Goal: Task Accomplishment & Management: Complete application form

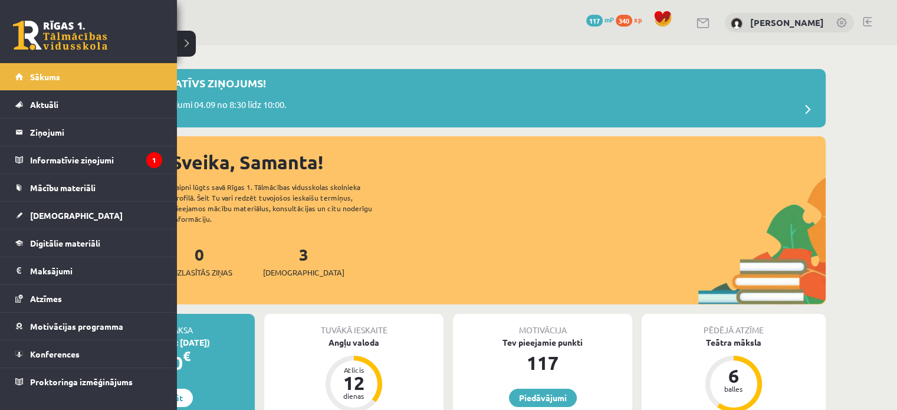
click at [26, 213] on link "[DEMOGRAPHIC_DATA]" at bounding box center [88, 215] width 147 height 27
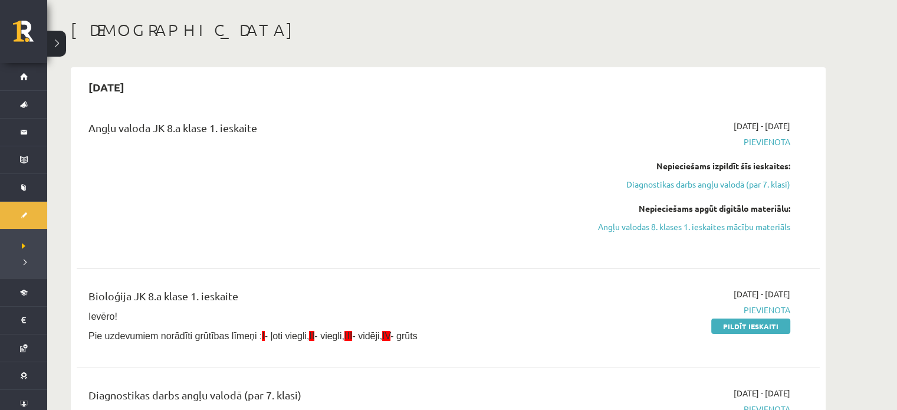
scroll to position [139, 0]
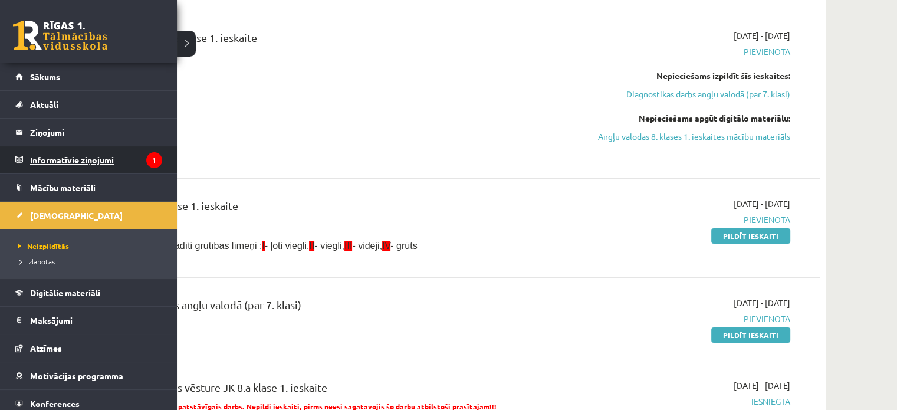
click at [53, 164] on legend "Informatīvie ziņojumi 1" at bounding box center [96, 159] width 132 height 27
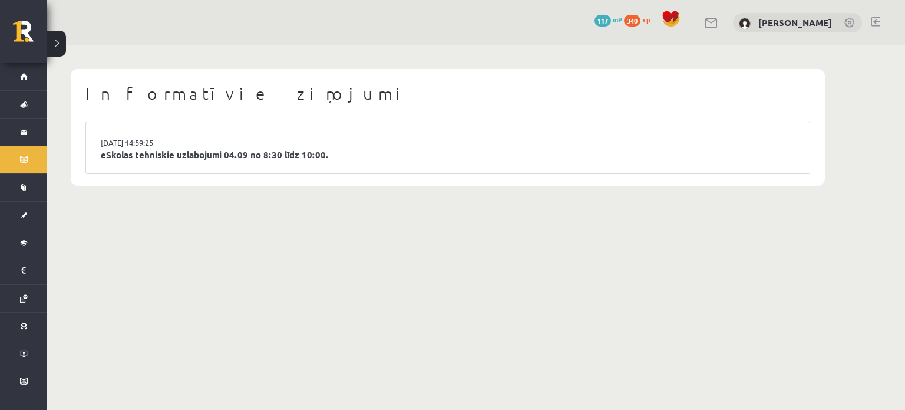
click at [123, 158] on link "eSkolas tehniskie uzlabojumi 04.09 no 8:30 līdz 10:00." at bounding box center [448, 155] width 694 height 14
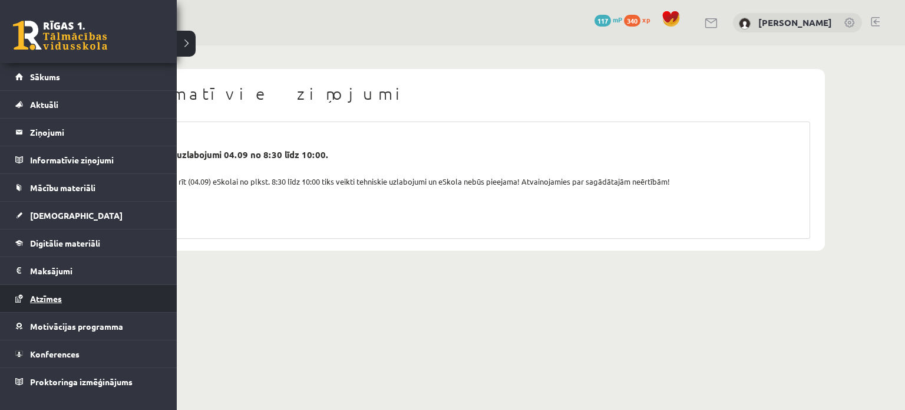
click at [51, 299] on span "Atzīmes" at bounding box center [46, 298] width 32 height 11
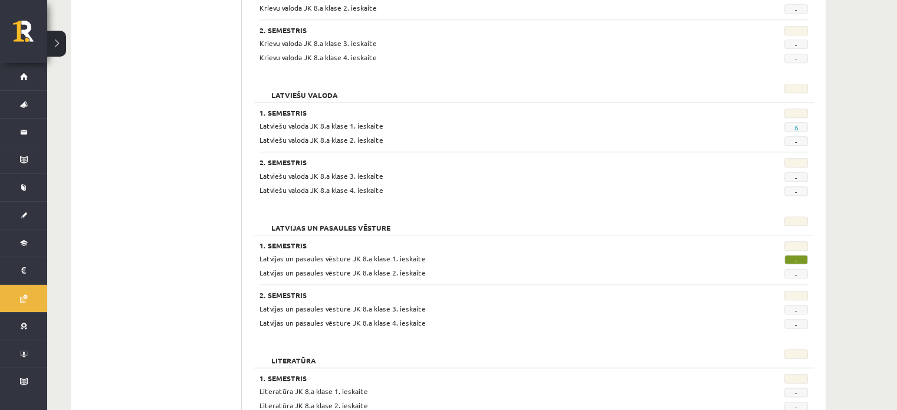
scroll to position [1306, 0]
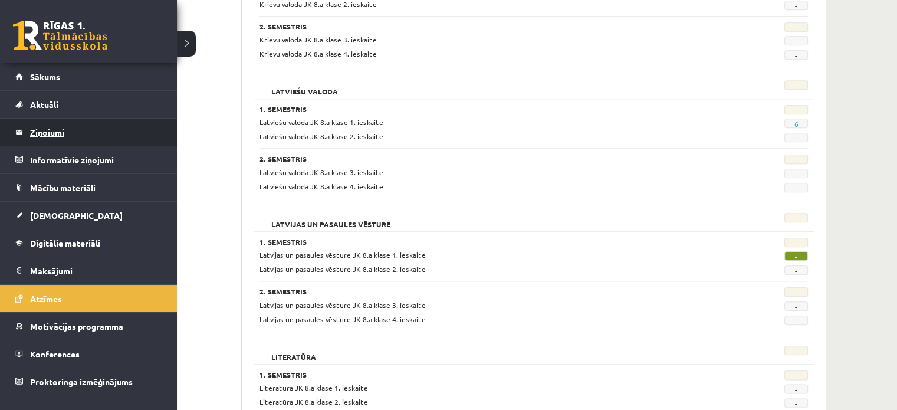
click at [50, 131] on legend "Ziņojumi 0" at bounding box center [96, 131] width 132 height 27
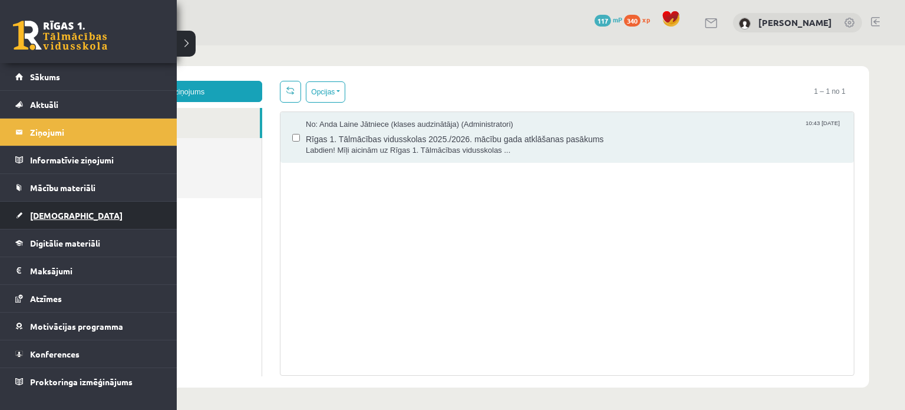
click at [34, 210] on span "[DEMOGRAPHIC_DATA]" at bounding box center [76, 215] width 93 height 11
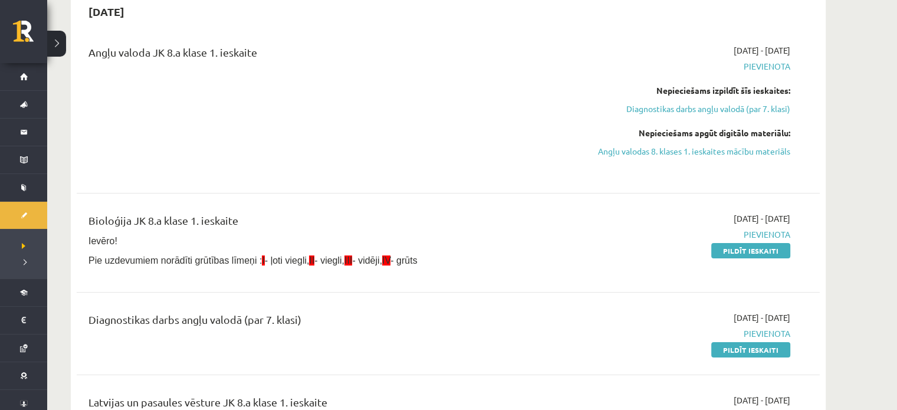
scroll to position [109, 0]
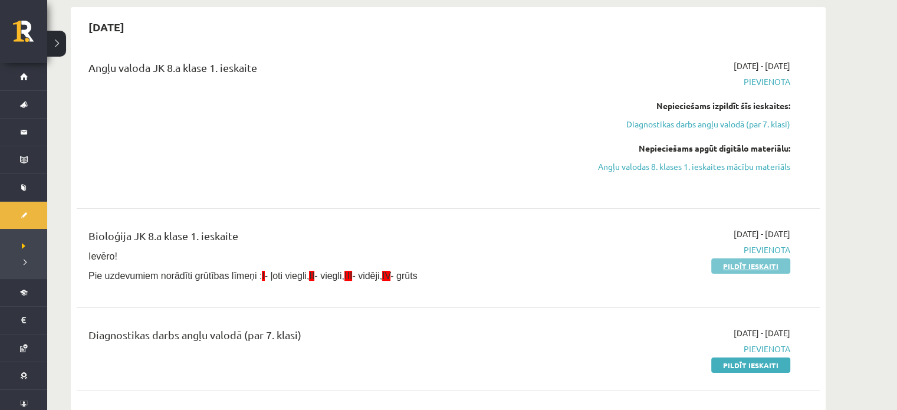
click at [746, 265] on link "Pildīt ieskaiti" at bounding box center [750, 265] width 79 height 15
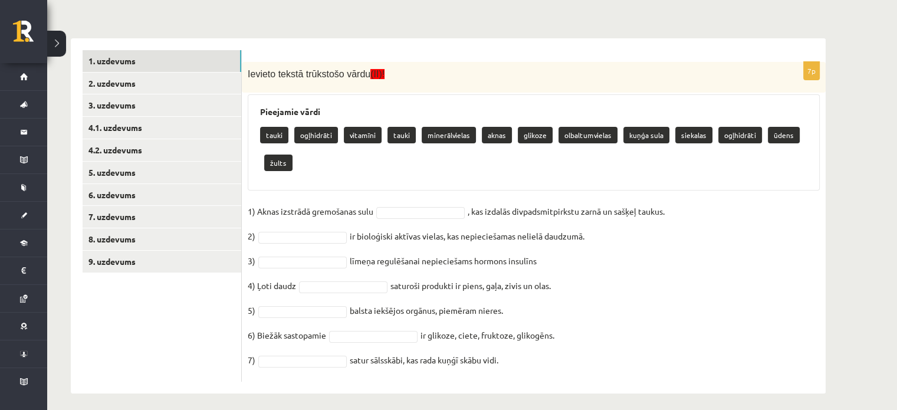
scroll to position [207, 0]
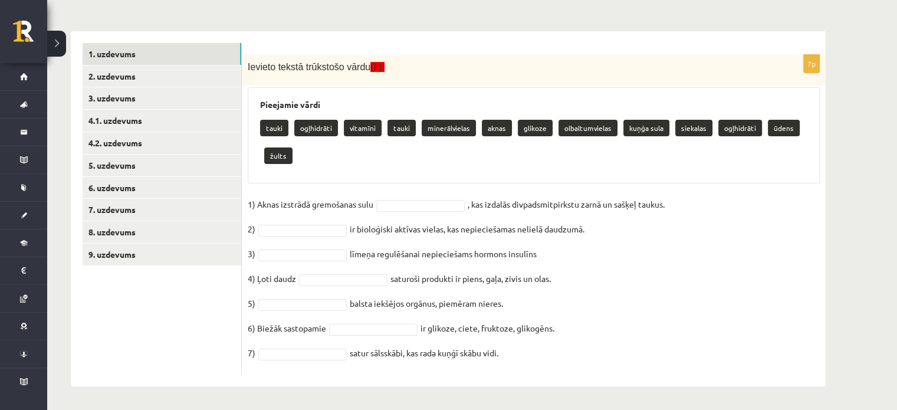
drag, startPoint x: 769, startPoint y: 242, endPoint x: 693, endPoint y: 225, distance: 77.4
click at [693, 225] on fieldset "1) Aknas izstrādā gremošanas sulu , kas izdalās divpadsmitpirkstu zarnā un sašķ…" at bounding box center [534, 281] width 572 height 173
drag, startPoint x: 279, startPoint y: 158, endPoint x: 380, endPoint y: 214, distance: 114.8
click at [380, 214] on div "7p Ievieto tekstā trūkstošo vārdu (II)! Pieejamie vārdi tauki ogļhidrāti vitamī…" at bounding box center [534, 214] width 584 height 319
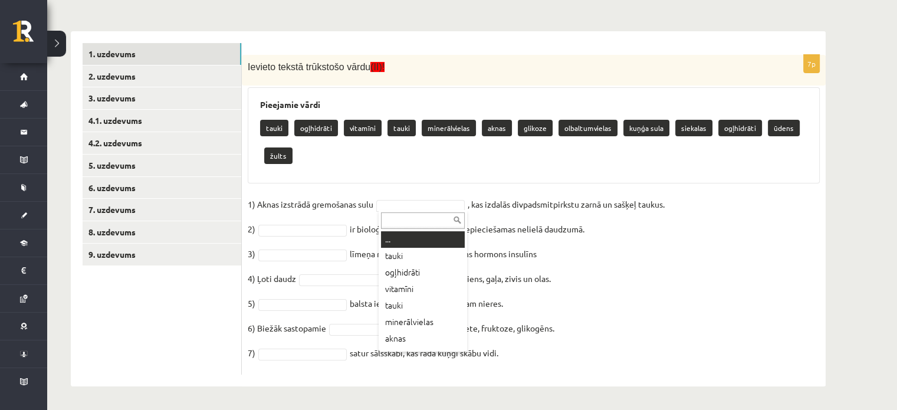
drag, startPoint x: 390, startPoint y: 208, endPoint x: 389, endPoint y: 201, distance: 7.2
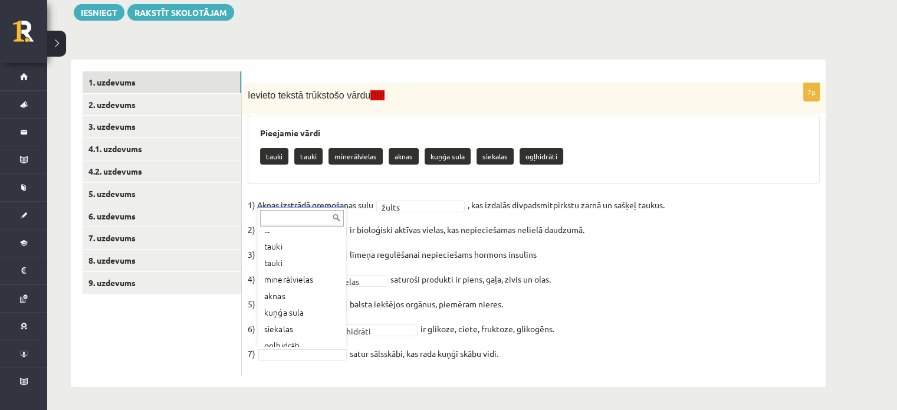
scroll to position [8, 0]
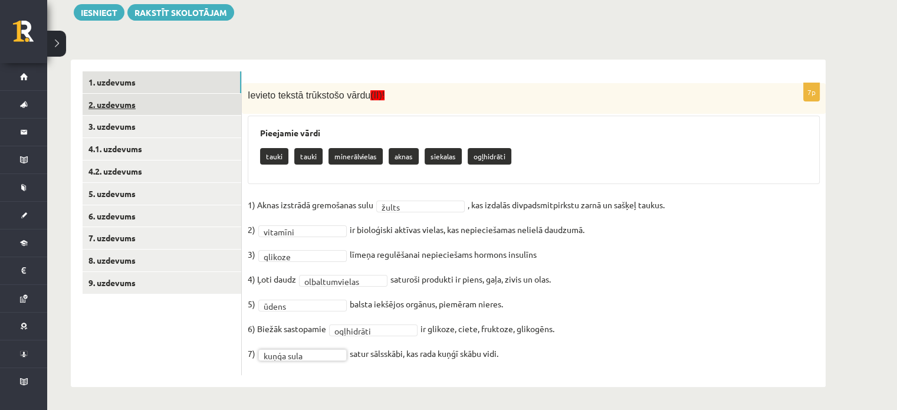
click at [219, 94] on link "2. uzdevums" at bounding box center [162, 105] width 159 height 22
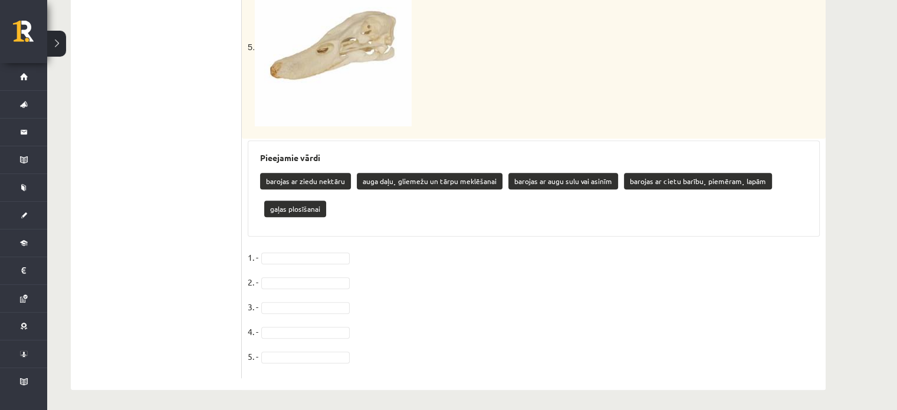
scroll to position [883, 0]
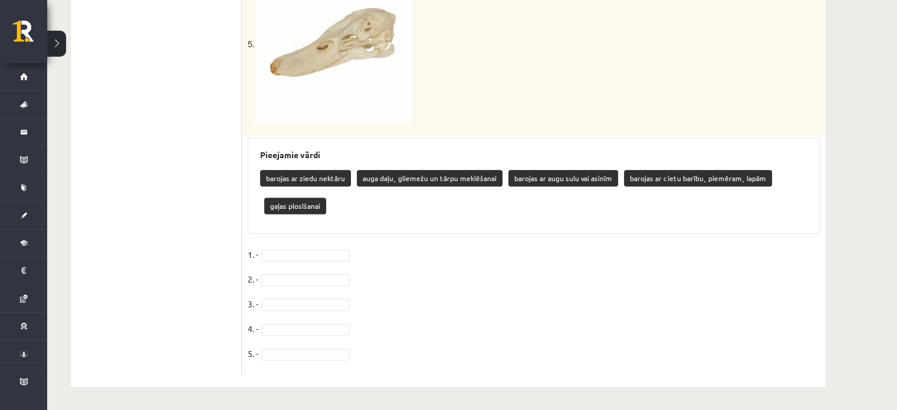
click at [398, 332] on fieldset "1. - 2. - 3. - 4. - 5. -" at bounding box center [534, 307] width 572 height 124
drag, startPoint x: 306, startPoint y: 197, endPoint x: 309, endPoint y: 216, distance: 18.6
click at [309, 210] on p "gaļas plosīšanai" at bounding box center [295, 205] width 62 height 17
click at [294, 326] on fieldset "1. - 2. - 3. - 4. - 5. -" at bounding box center [534, 307] width 572 height 124
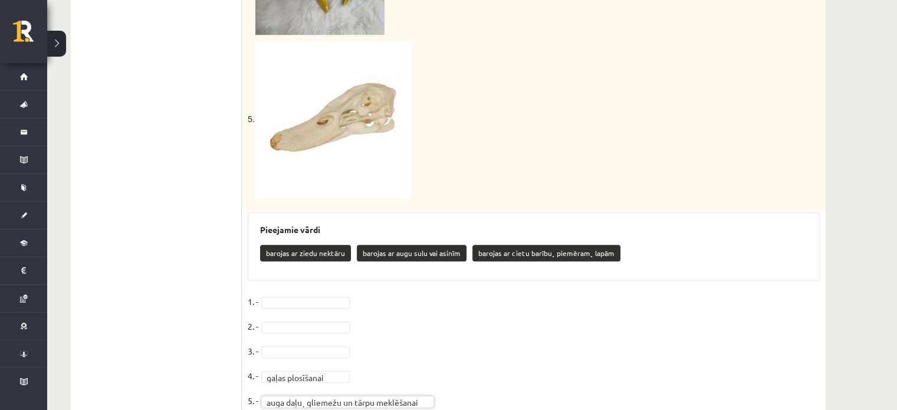
scroll to position [797, 0]
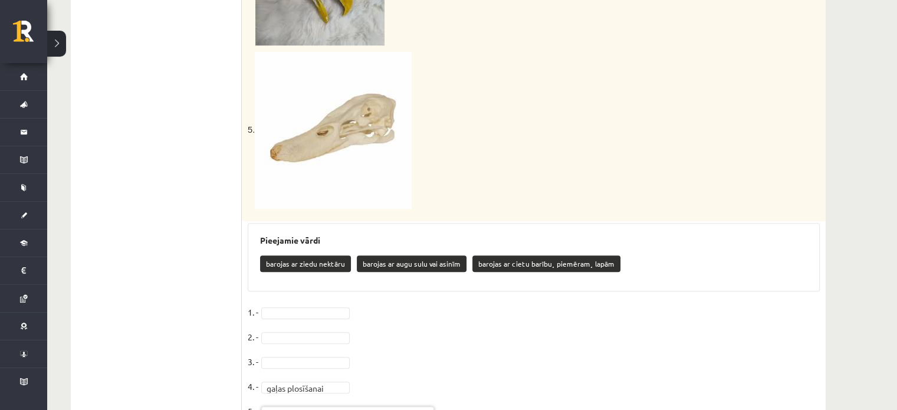
click at [545, 303] on fieldset "**********" at bounding box center [534, 365] width 572 height 124
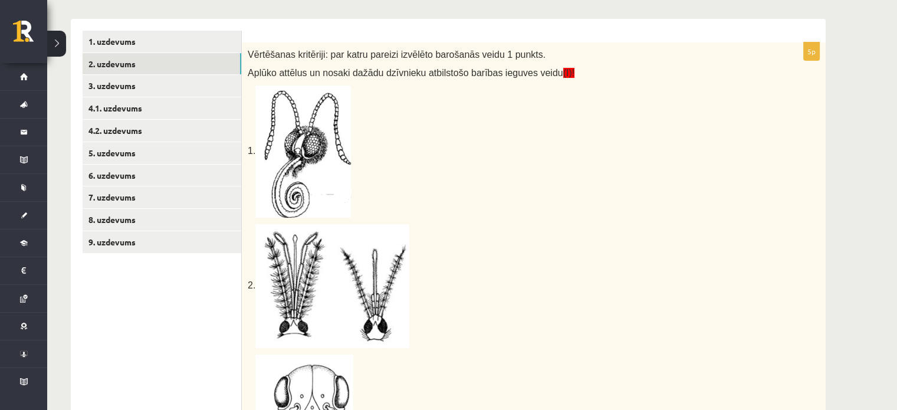
scroll to position [196, 0]
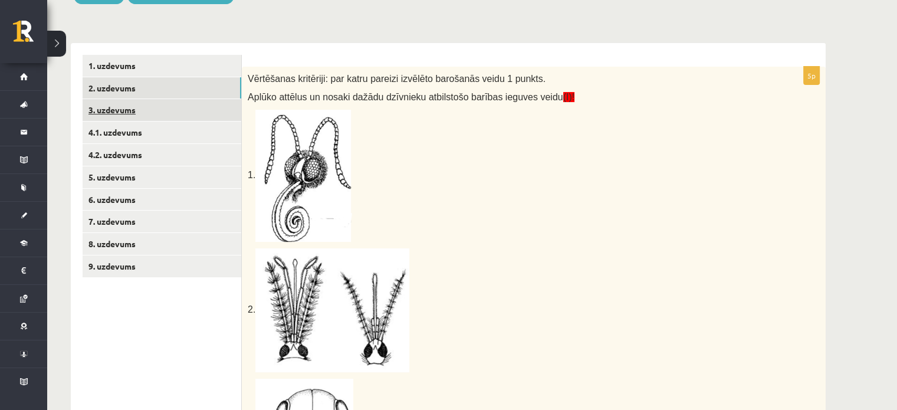
click at [192, 103] on link "3. uzdevums" at bounding box center [162, 110] width 159 height 22
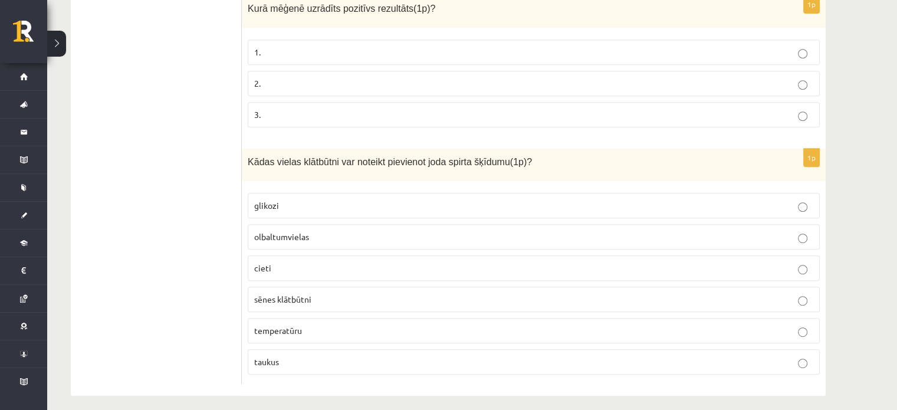
scroll to position [553, 0]
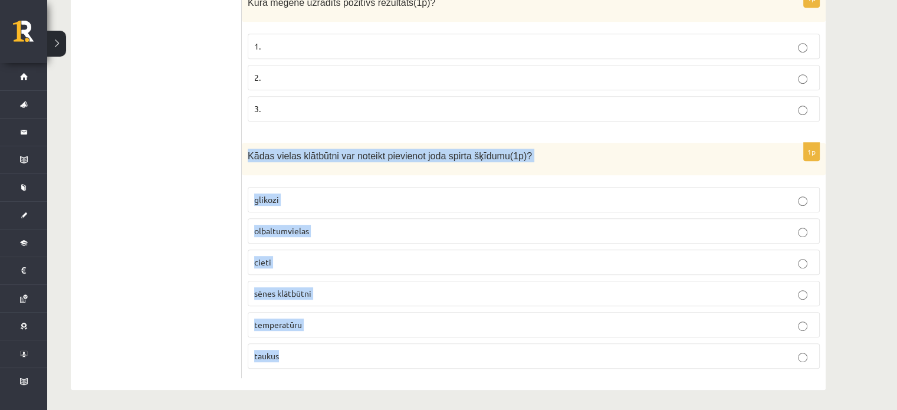
drag, startPoint x: 248, startPoint y: 153, endPoint x: 538, endPoint y: 355, distance: 353.2
click at [538, 355] on div "1p Kādas vielas klātbūtni var noteikt pievienot joda spirta šķīdumu(1p)? glikoz…" at bounding box center [534, 260] width 584 height 235
copy div "Kādas vielas klātbūtni var noteikt pievienot joda spirta šķīdumu(1p)? glikozi o…"
click at [660, 144] on div "Kādas vielas klātbūtni var noteikt pievienot joda spirta šķīdumu(1p)?" at bounding box center [534, 159] width 584 height 32
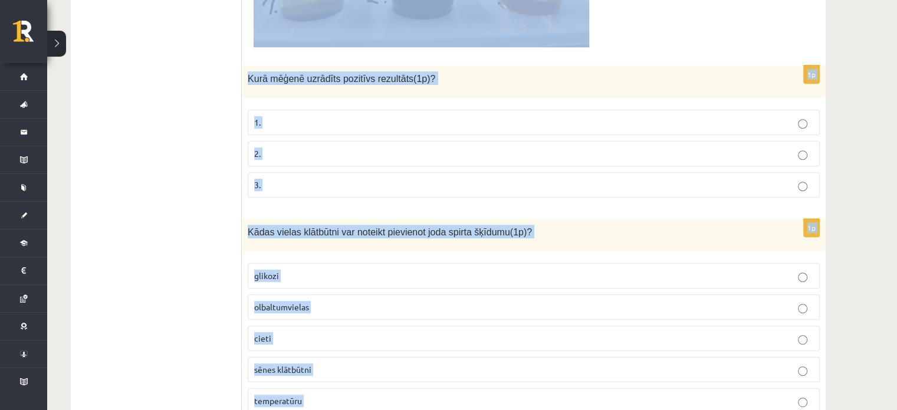
scroll to position [553, 0]
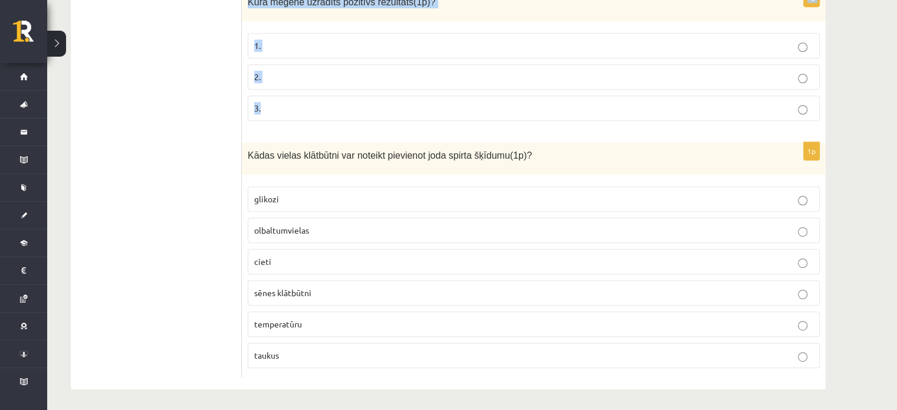
drag, startPoint x: 255, startPoint y: 61, endPoint x: 448, endPoint y: 114, distance: 199.9
click at [448, 114] on form "Vērtēšanas kritēriji: par katru pareizu atbildi 1 punkts. Skolēns veica eksperi…" at bounding box center [533, 37] width 560 height 680
copy form "mēģenē a 2ml raugs mēģenē 2ml ciete mēģenē 2ml ūdens Visam trijām mēģenēm piepi…"
click at [615, 164] on div "Kādas vielas klātbūtni var noteikt pievienot joda spirta šķīdumu(1p)?" at bounding box center [534, 158] width 584 height 32
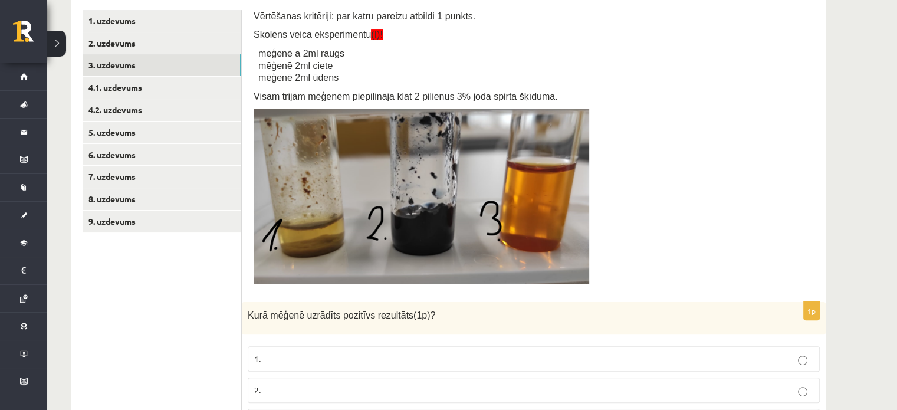
scroll to position [239, 0]
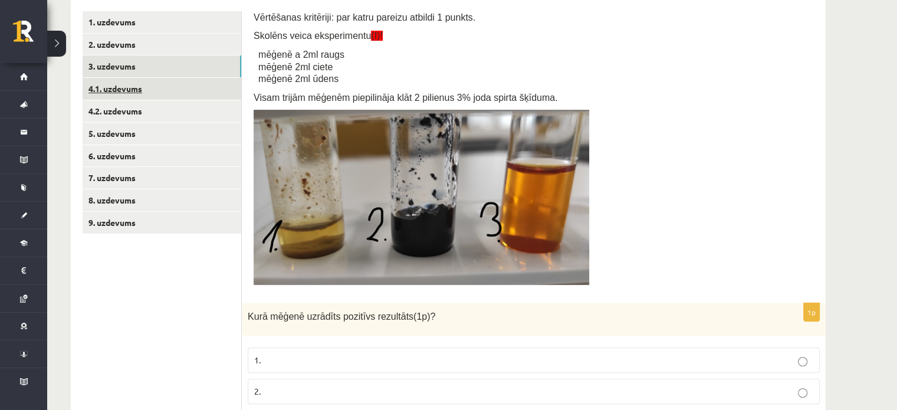
click at [151, 79] on link "4.1. uzdevums" at bounding box center [162, 89] width 159 height 22
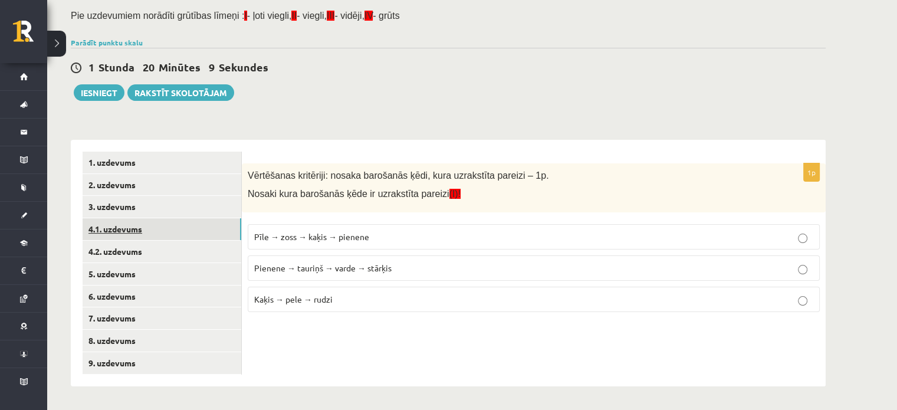
scroll to position [99, 0]
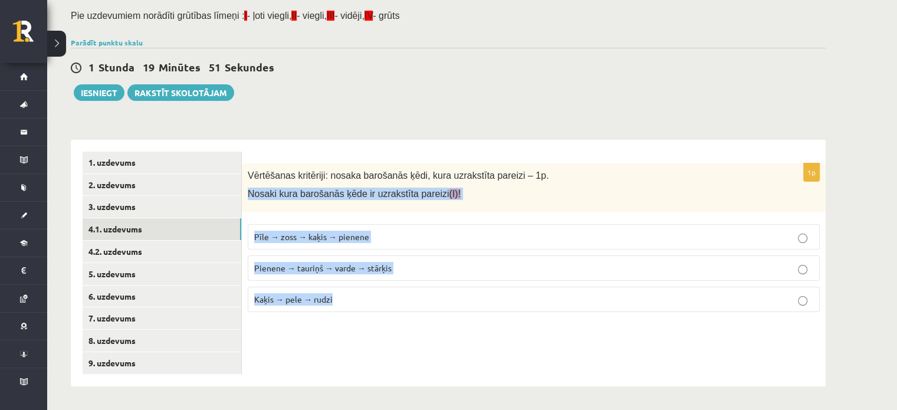
drag, startPoint x: 249, startPoint y: 193, endPoint x: 403, endPoint y: 294, distance: 183.7
click at [403, 294] on div "1p Vērtēšanas kritēriji: nosaka barošanās ķēdi, kura uzrakstīta pareizi – 1p. N…" at bounding box center [534, 242] width 584 height 158
click at [398, 193] on span "Nosaki kura barošanās ķēde ir uzrakstīta pareizi (I)!" at bounding box center [354, 194] width 213 height 10
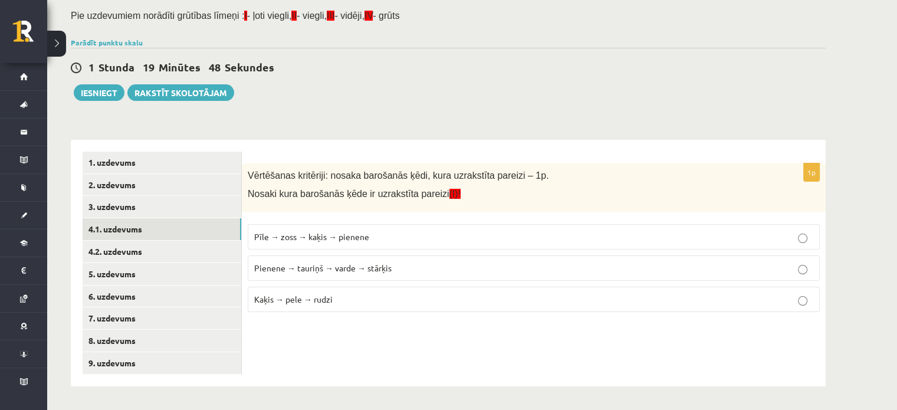
click at [378, 210] on div "Vērtēšanas kritēriji: nosaka barošanās ķēdi, kura uzrakstīta pareizi – 1p. Nosa…" at bounding box center [534, 187] width 584 height 49
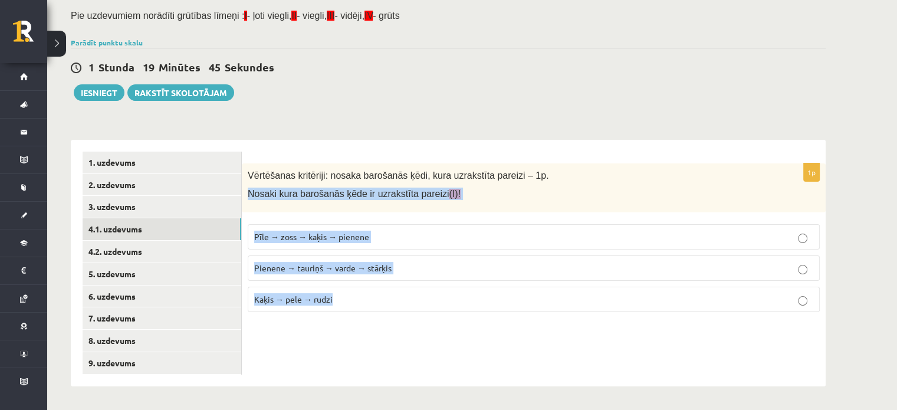
drag, startPoint x: 249, startPoint y: 195, endPoint x: 389, endPoint y: 285, distance: 166.0
click at [395, 289] on div "1p Vērtēšanas kritēriji: nosaka barošanās ķēdi, kura uzrakstīta pareizi – 1p. N…" at bounding box center [534, 242] width 584 height 158
copy div "Nosaki kura barošanās ķēde ir uzrakstīta pareizi (I)! Pīle → zoss → kaķis → pie…"
click at [476, 273] on label "Pienene → tauriņš → varde → stārķis" at bounding box center [534, 267] width 572 height 25
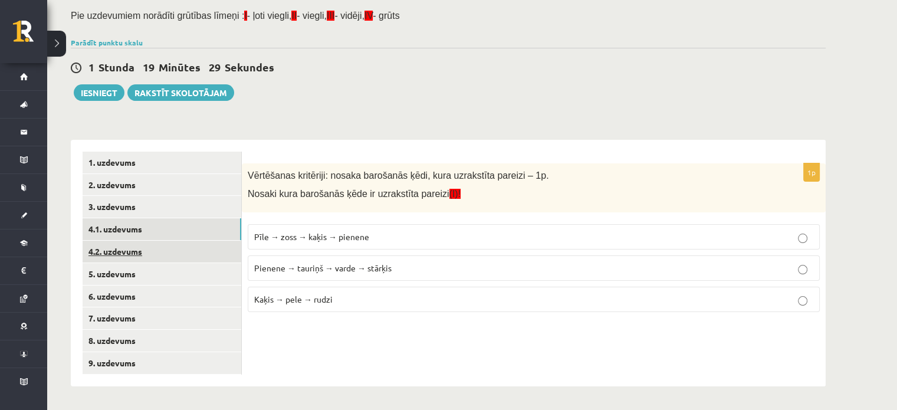
click at [224, 253] on link "4.2. uzdevums" at bounding box center [162, 251] width 159 height 22
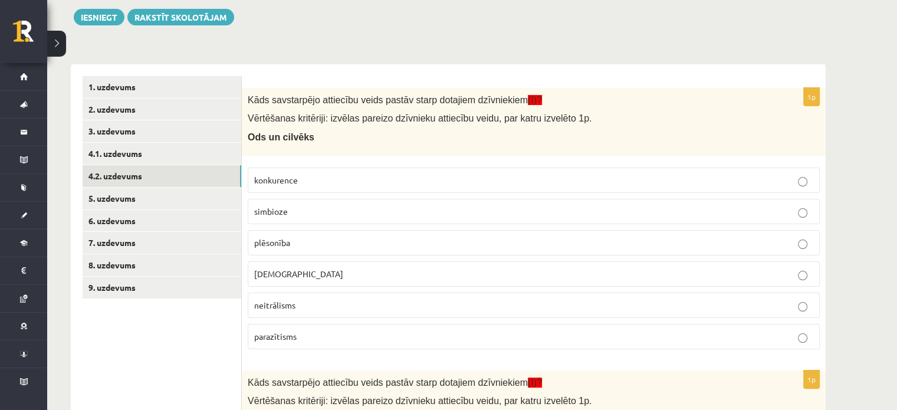
scroll to position [176, 0]
click at [521, 329] on p "parazītisms" at bounding box center [533, 335] width 559 height 12
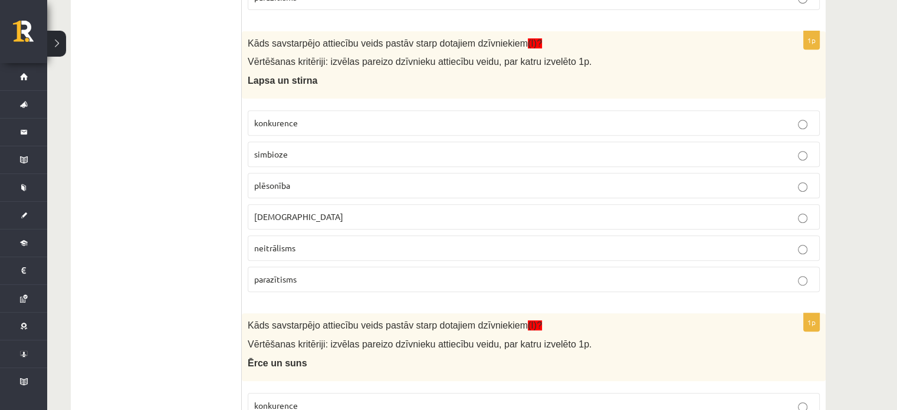
scroll to position [516, 0]
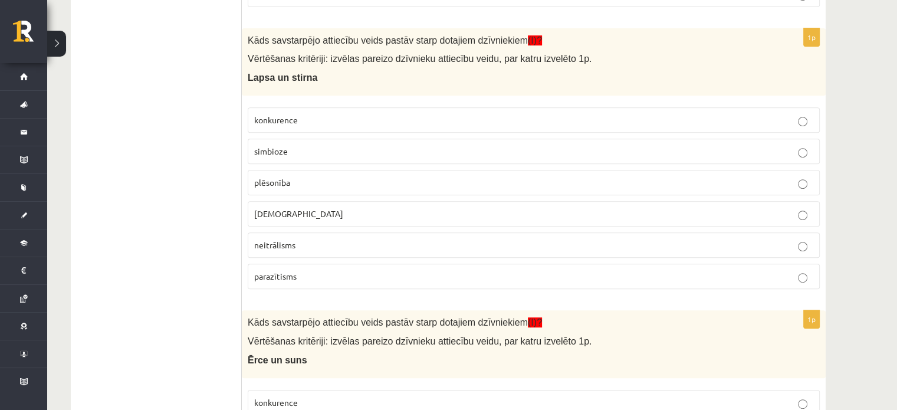
click at [540, 171] on label "plēsonība" at bounding box center [534, 182] width 572 height 25
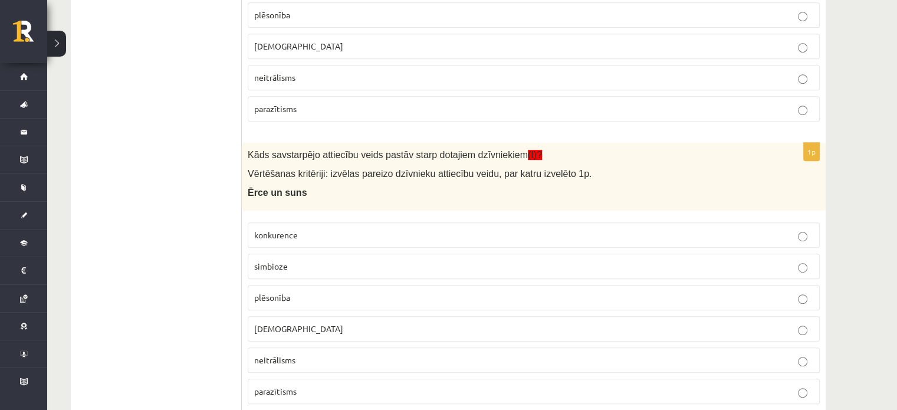
scroll to position [718, 0]
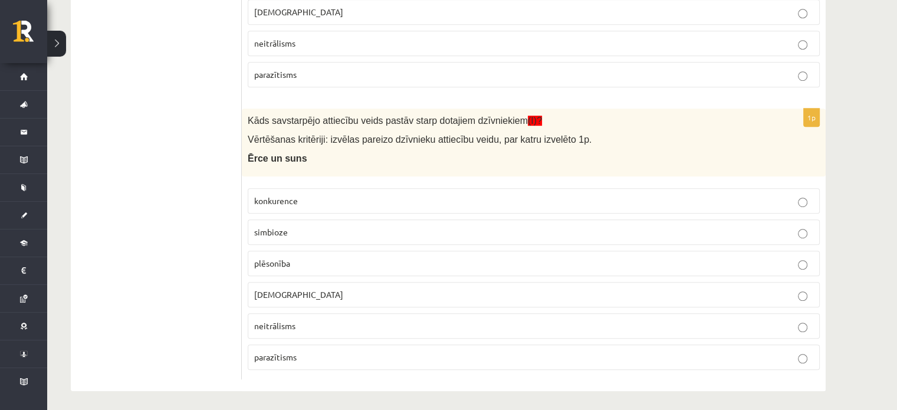
click at [446, 345] on label "parazītisms" at bounding box center [534, 356] width 572 height 25
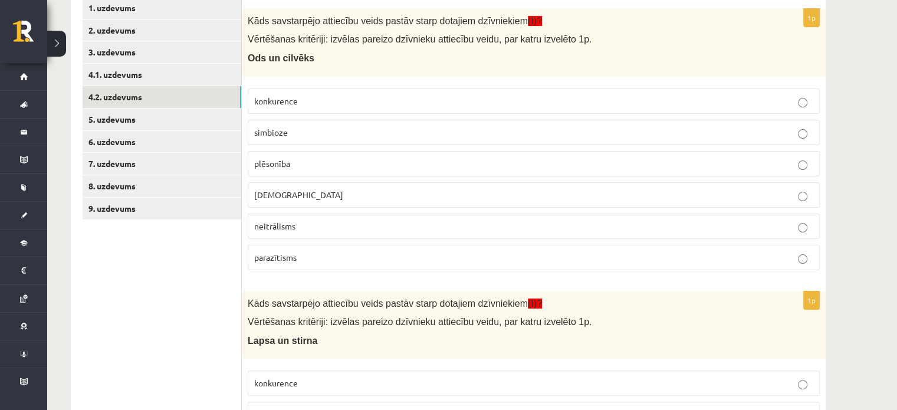
scroll to position [244, 0]
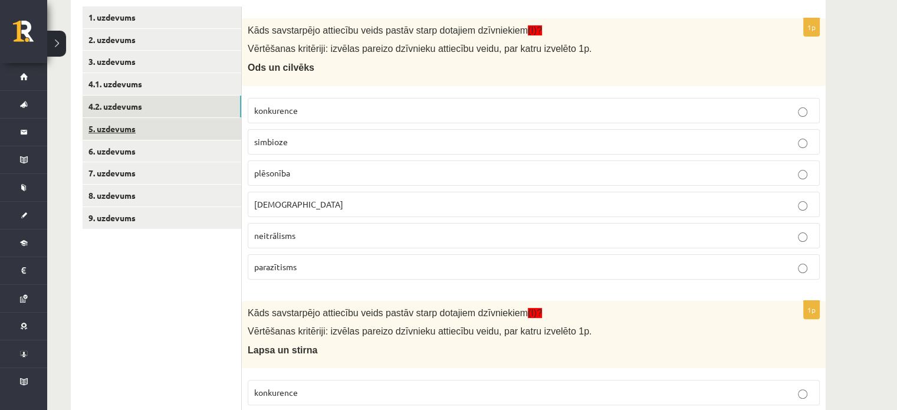
click at [229, 134] on link "5. uzdevums" at bounding box center [162, 129] width 159 height 22
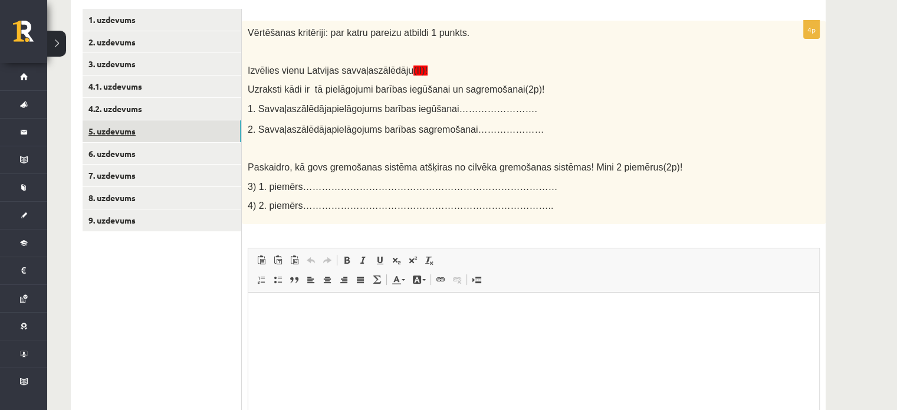
scroll to position [0, 0]
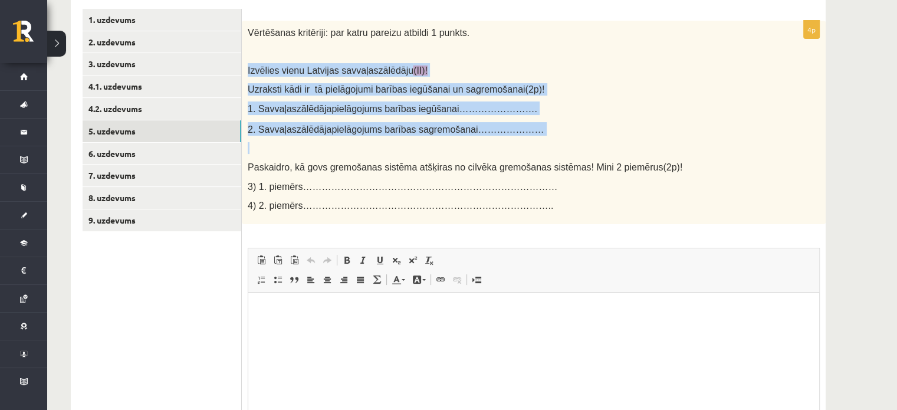
drag, startPoint x: 246, startPoint y: 68, endPoint x: 492, endPoint y: 140, distance: 255.5
click at [492, 140] on div "Vērtēšanas kritēriji: par katru pareizu atbildi 1 punkts. Izvēlies vienu Latvij…" at bounding box center [534, 122] width 584 height 203
copy div "Izvēlies vienu Latvijas savvaļas zālēdāju (II)! Uzraksti kādi ir tā pielāgojumi…"
click at [519, 55] on p at bounding box center [504, 51] width 513 height 12
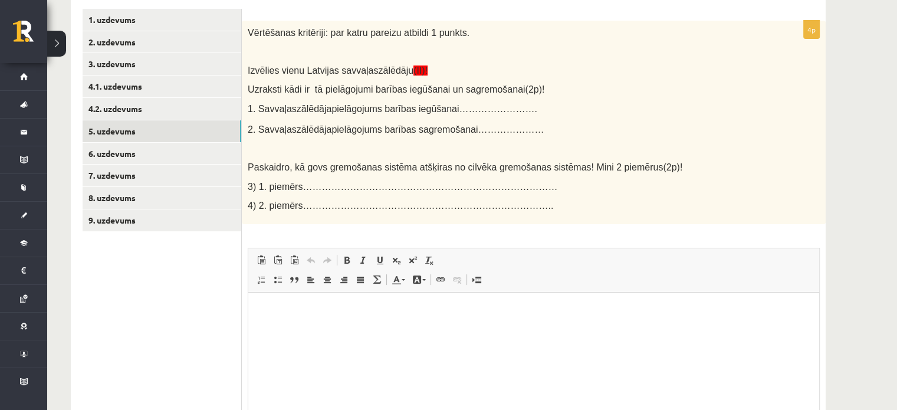
click at [444, 106] on span "pielāgojums barības iegūšanai……………………." at bounding box center [434, 109] width 206 height 10
click at [269, 306] on p "Bagātinātā teksta redaktors, wiswyg-editor-user-answer-47024827646520" at bounding box center [533, 310] width 547 height 12
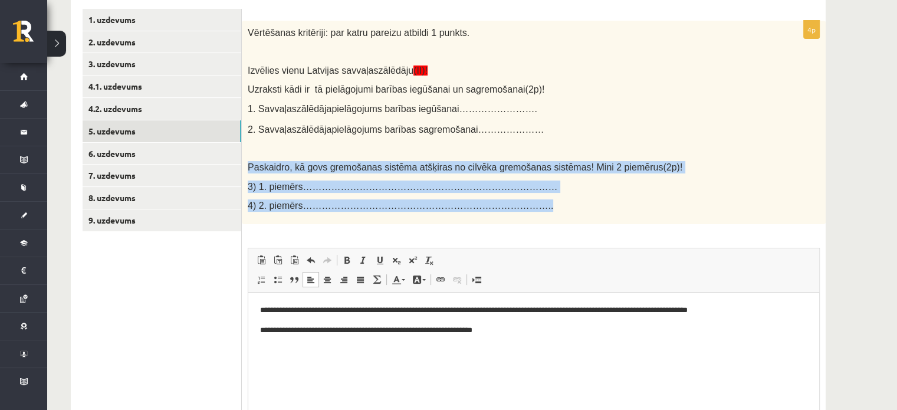
drag, startPoint x: 248, startPoint y: 165, endPoint x: 475, endPoint y: 212, distance: 232.2
click at [475, 212] on div "Vērtēšanas kritēriji: par katru pareizu atbildi 1 punkts. Izvēlies vienu Latvij…" at bounding box center [534, 122] width 584 height 203
click at [462, 203] on span "4) 2. piemērs…………………………………………………………………….." at bounding box center [400, 205] width 305 height 10
drag, startPoint x: 247, startPoint y: 159, endPoint x: 429, endPoint y: 211, distance: 189.4
click at [429, 211] on div "Vērtēšanas kritēriji: par katru pareizu atbildi 1 punkts. Izvēlies vienu Latvij…" at bounding box center [534, 122] width 584 height 203
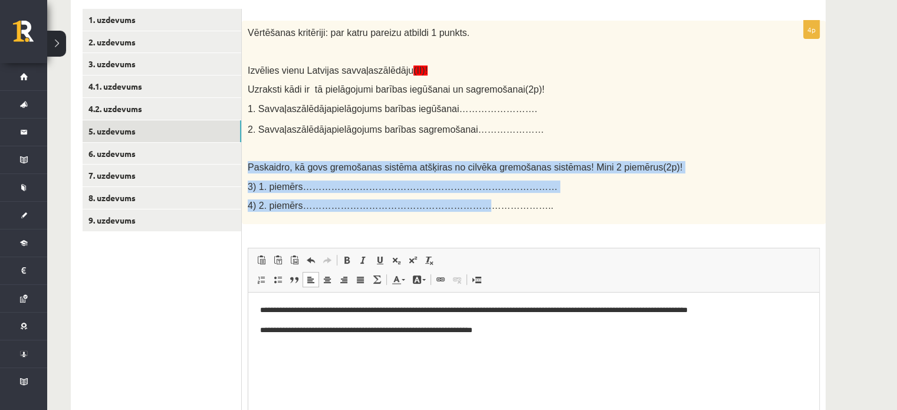
copy div "Paskaidro, kā govs gremošanas sistēma atšķiras no cilvēka gremošanas sistēmas! …"
click at [317, 214] on div "Vērtēšanas kritēriji: par katru pareizu atbildi 1 punkts. Izvēlies vienu Latvij…" at bounding box center [534, 122] width 584 height 203
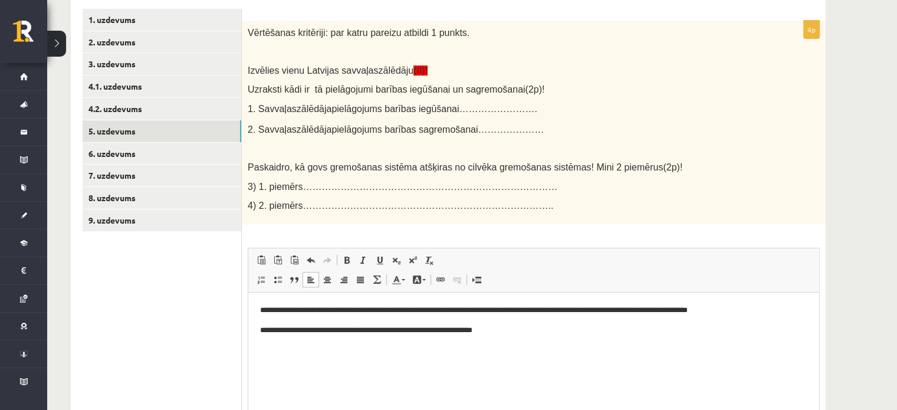
click at [496, 329] on p "**********" at bounding box center [534, 330] width 548 height 12
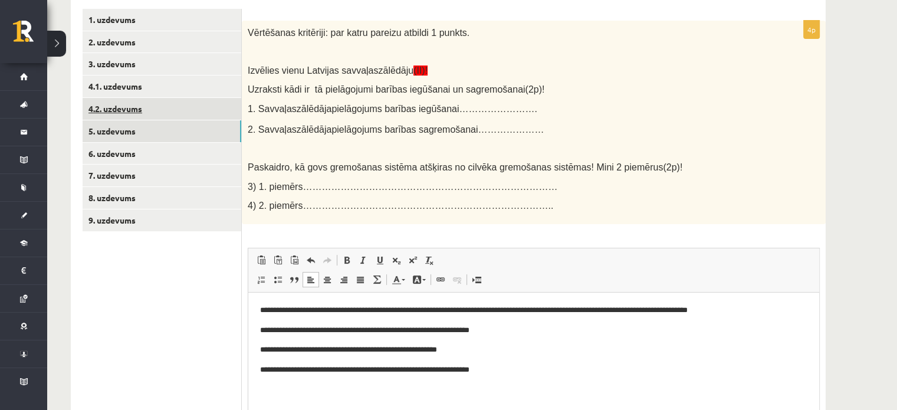
click at [205, 104] on link "4.2. uzdevums" at bounding box center [162, 109] width 159 height 22
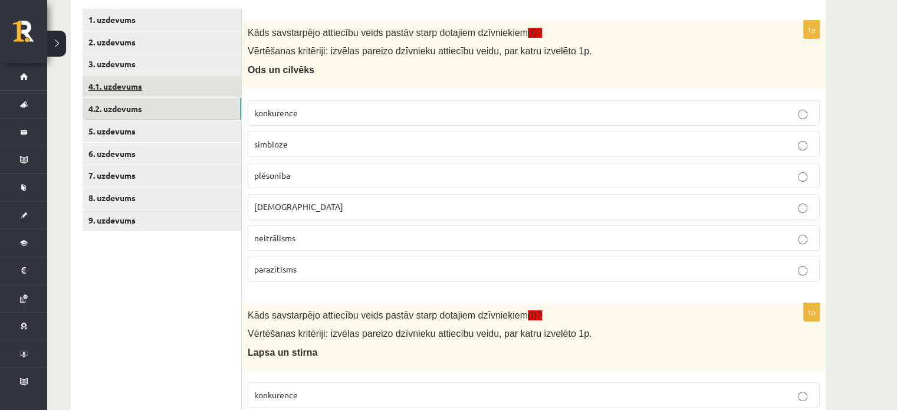
click at [196, 91] on link "4.1. uzdevums" at bounding box center [162, 86] width 159 height 22
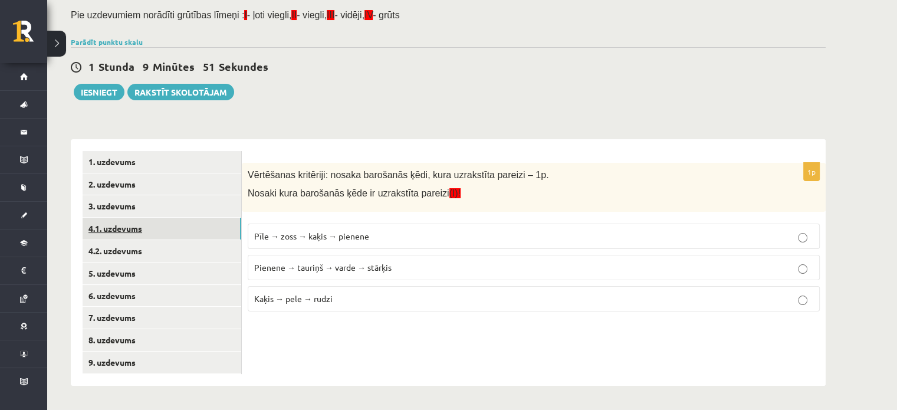
scroll to position [99, 0]
click at [165, 268] on link "5. uzdevums" at bounding box center [162, 274] width 159 height 22
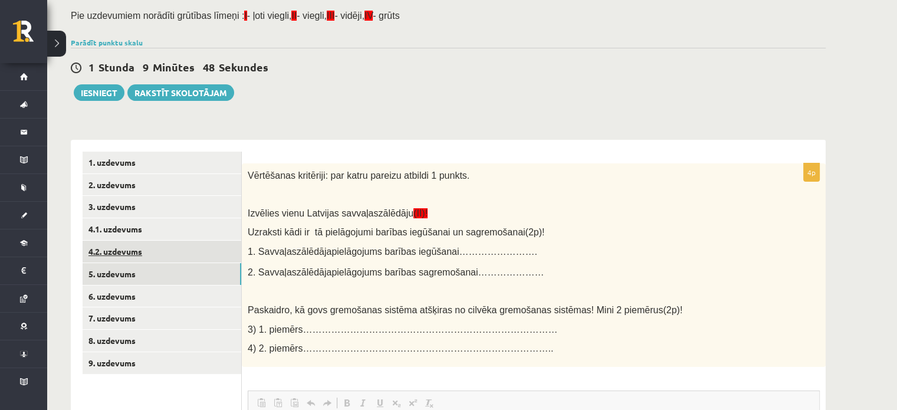
scroll to position [0, 0]
click at [174, 253] on link "4.2. uzdevums" at bounding box center [162, 251] width 159 height 22
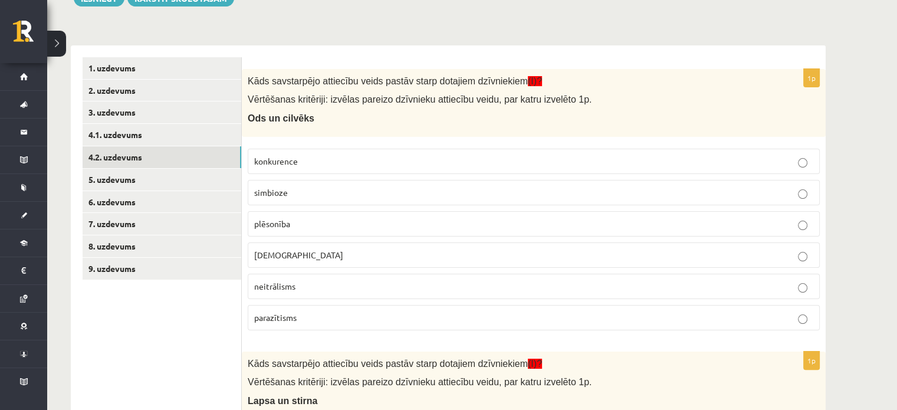
scroll to position [113, 0]
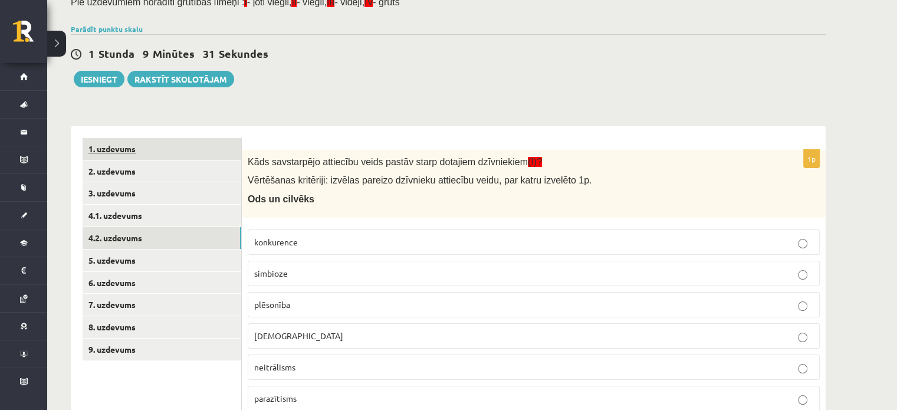
click at [183, 157] on link "1. uzdevums" at bounding box center [162, 149] width 159 height 22
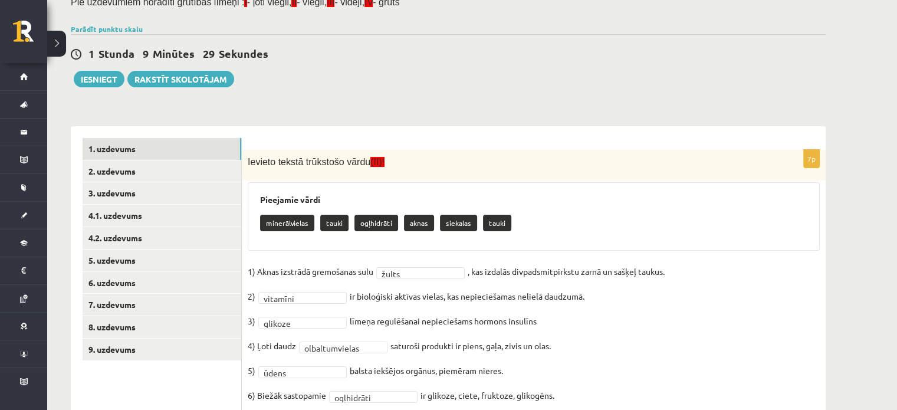
scroll to position [180, 0]
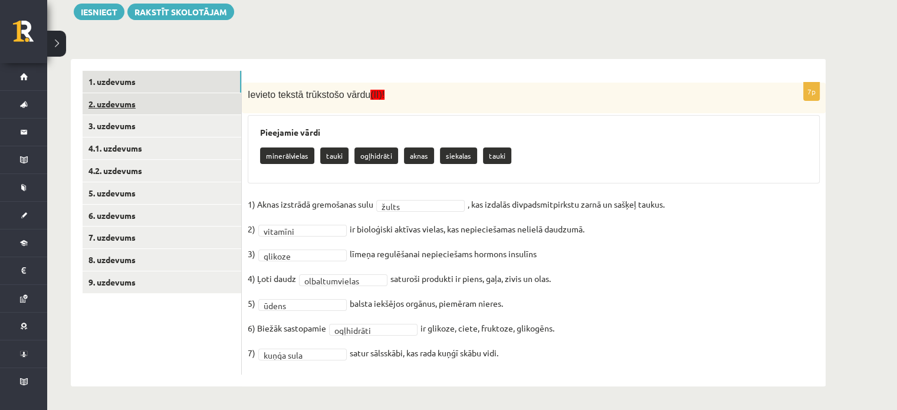
click at [215, 108] on link "2. uzdevums" at bounding box center [162, 104] width 159 height 22
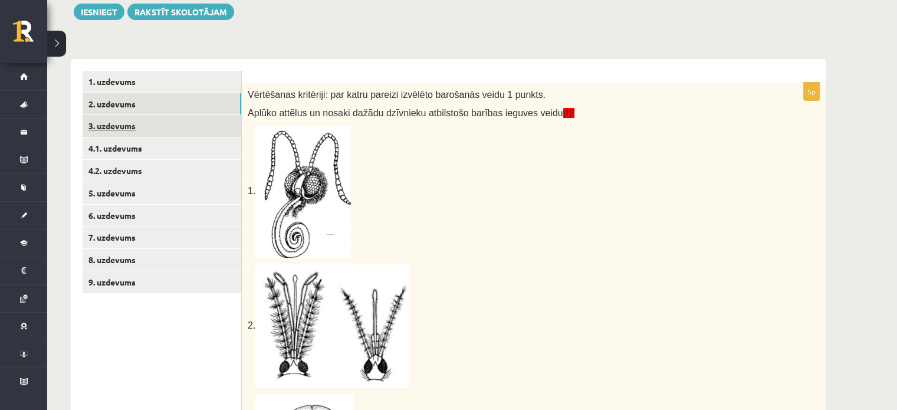
click at [221, 128] on link "3. uzdevums" at bounding box center [162, 126] width 159 height 22
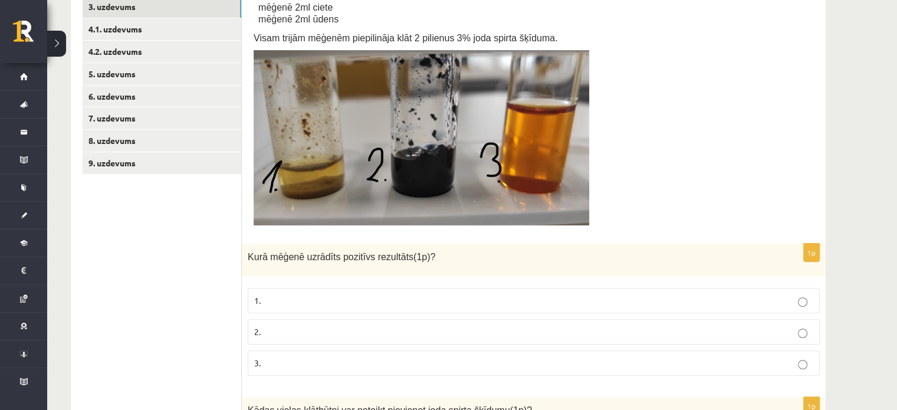
scroll to position [227, 0]
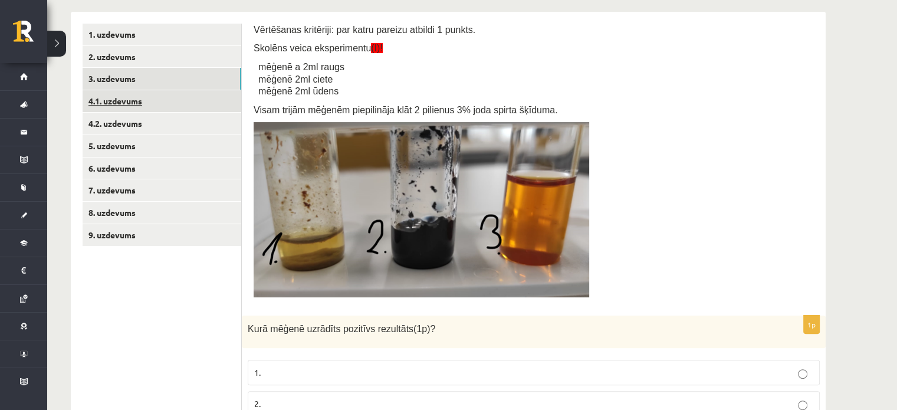
click at [200, 96] on link "4.1. uzdevums" at bounding box center [162, 101] width 159 height 22
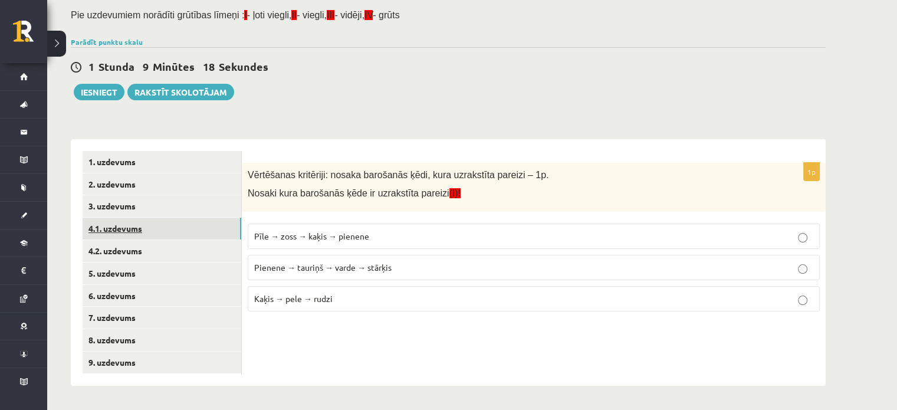
scroll to position [99, 0]
click at [175, 248] on link "4.2. uzdevums" at bounding box center [162, 251] width 159 height 22
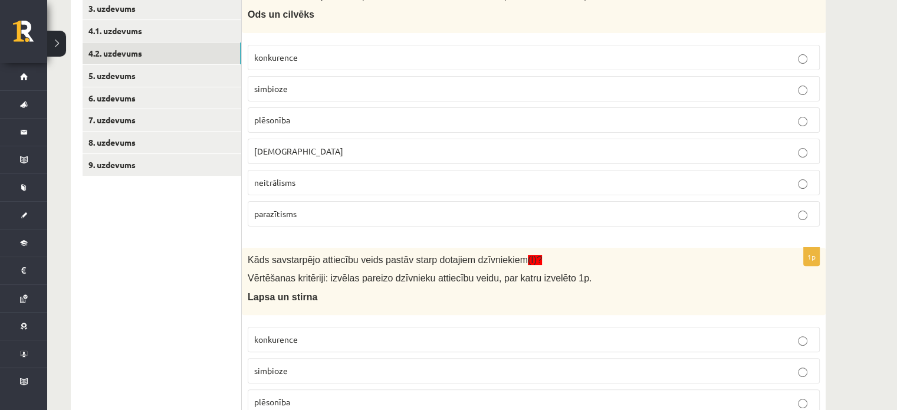
scroll to position [296, 0]
click at [197, 73] on link "5. uzdevums" at bounding box center [162, 77] width 159 height 22
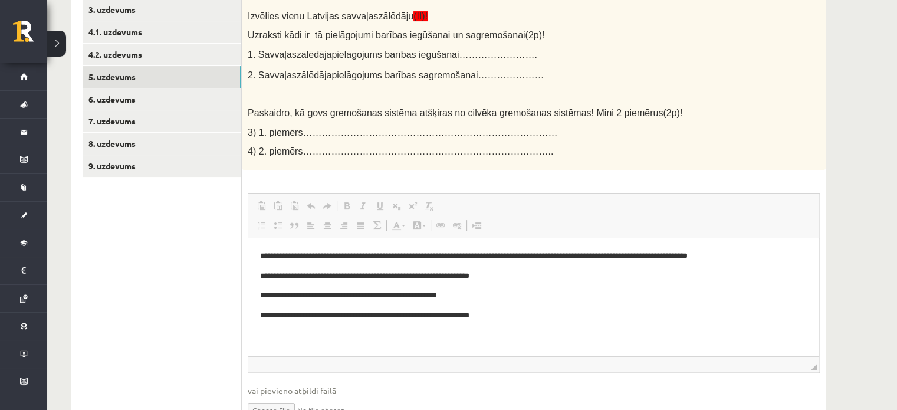
scroll to position [0, 0]
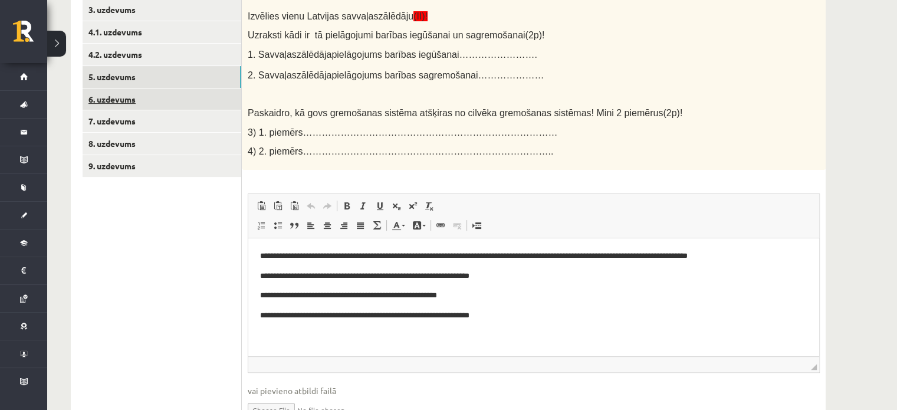
click at [215, 104] on link "6. uzdevums" at bounding box center [162, 99] width 159 height 22
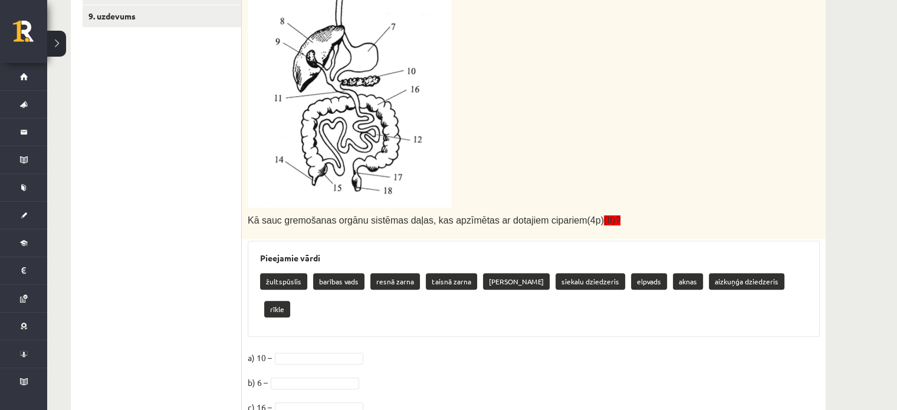
scroll to position [454, 0]
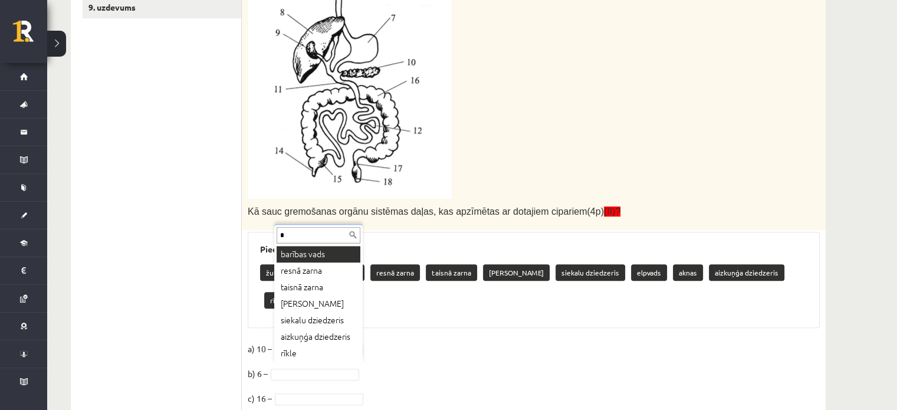
type input "**"
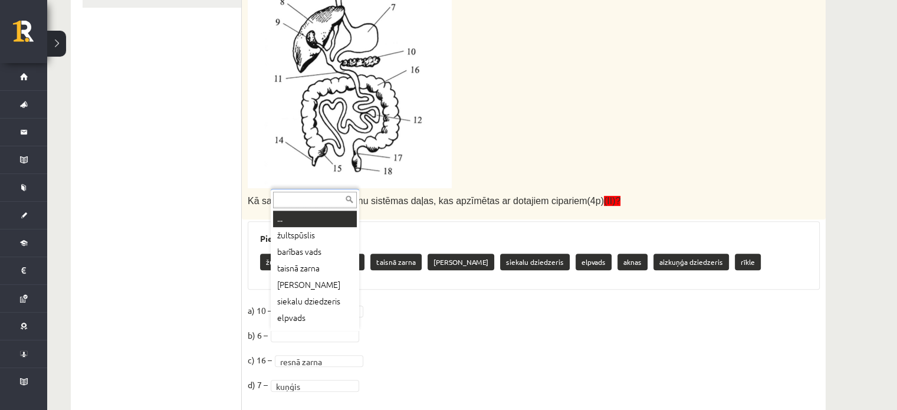
scroll to position [14, 0]
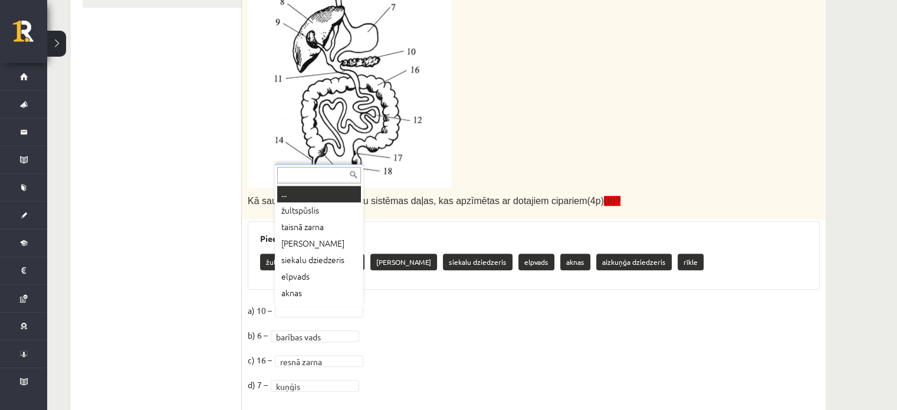
type input "*"
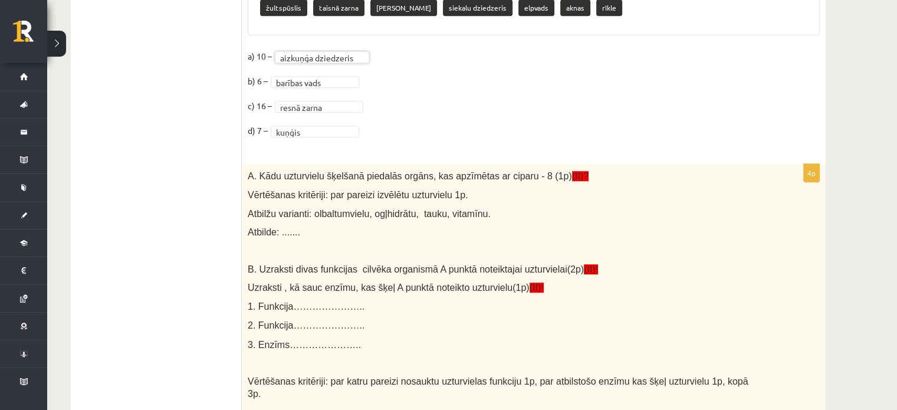
scroll to position [721, 0]
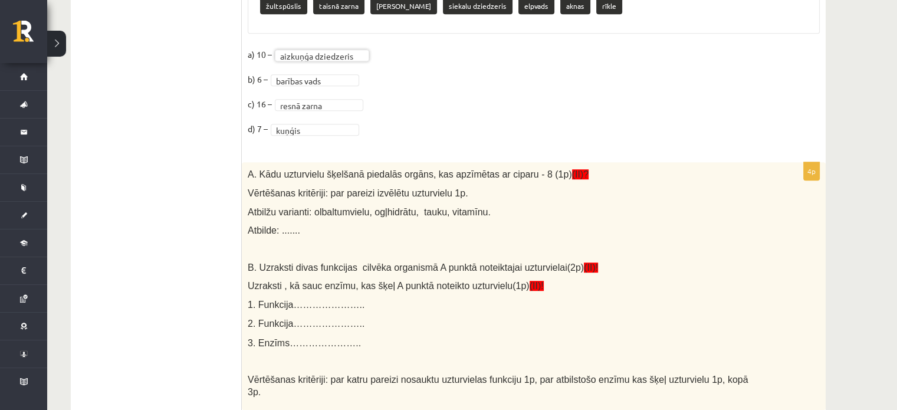
click at [285, 228] on span "Atbilde: ......." at bounding box center [274, 230] width 52 height 10
click at [291, 230] on span "Atbilde: ......." at bounding box center [274, 230] width 52 height 10
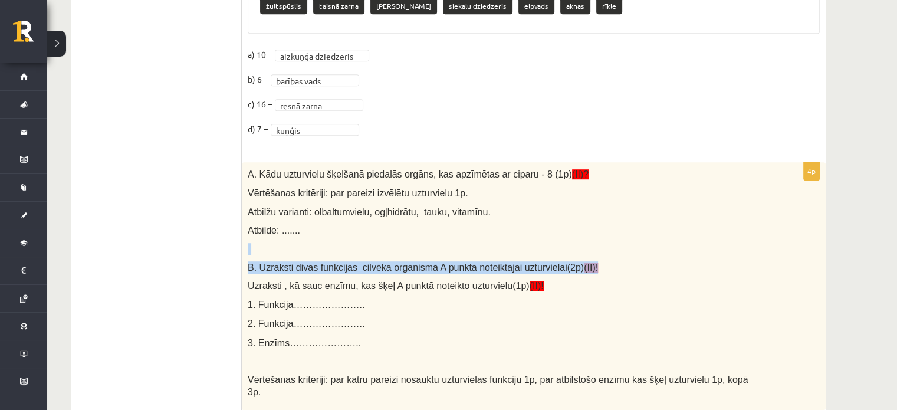
drag, startPoint x: 894, startPoint y: 235, endPoint x: 905, endPoint y: 243, distance: 13.9
click at [812, 249] on div "A. Kādu uzturvielu šķelšanā piedalās orgāns, kas apzīmētas ar ciparu - 8 (1p) (…" at bounding box center [534, 286] width 584 height 248
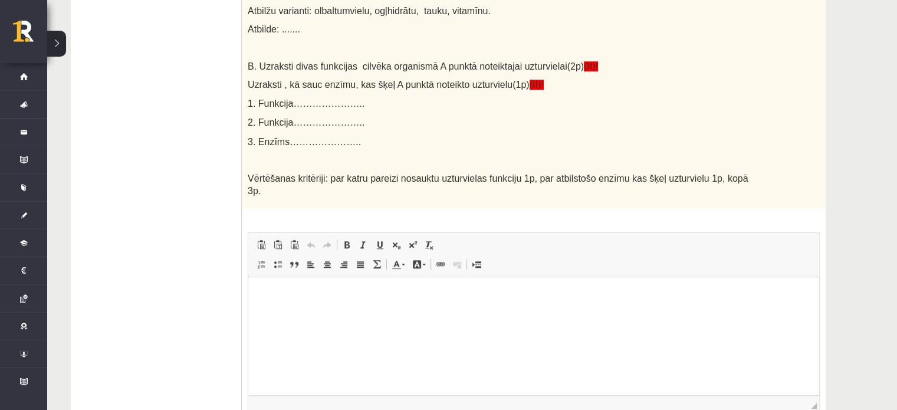
scroll to position [919, 0]
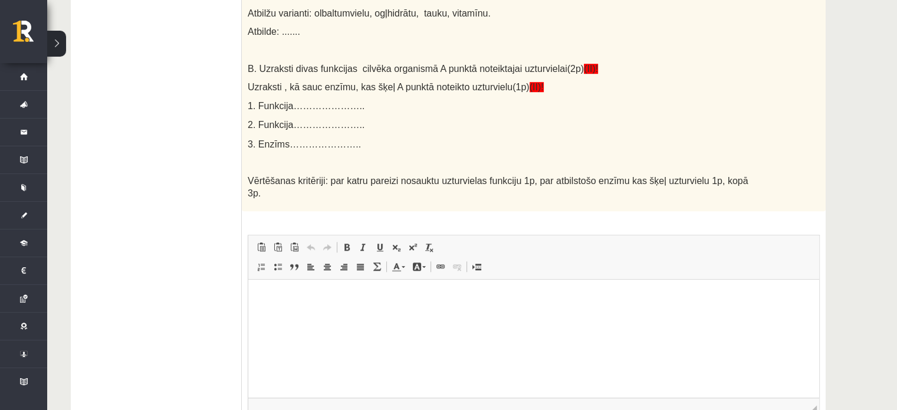
click at [427, 310] on html at bounding box center [533, 297] width 571 height 36
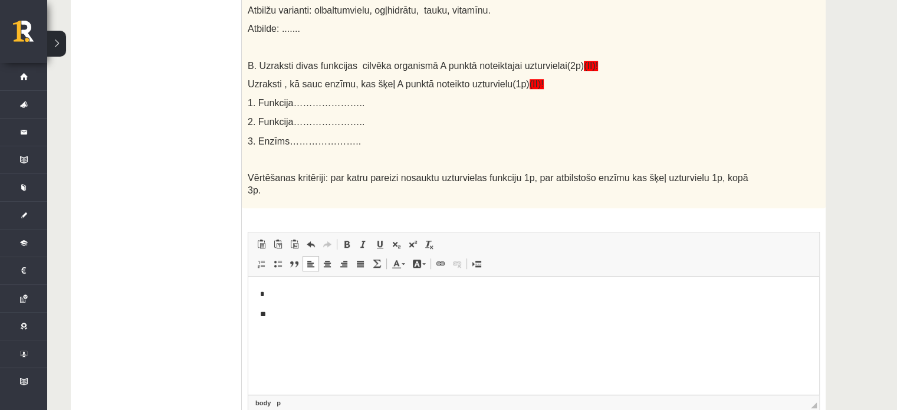
scroll to position [943, 0]
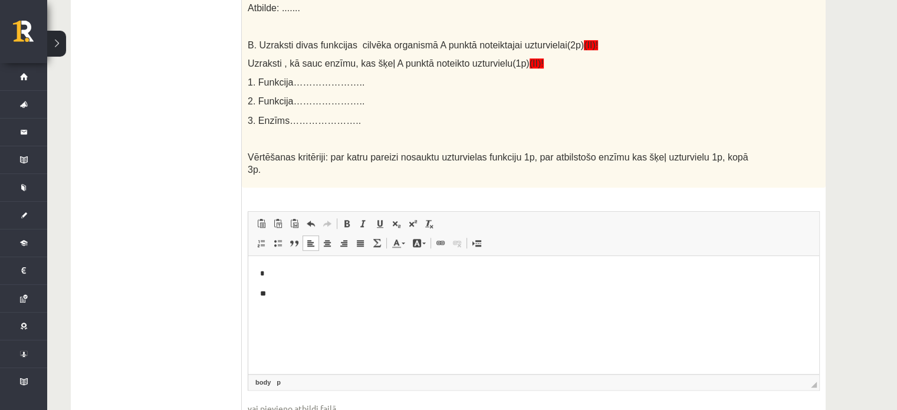
click at [493, 289] on p "**" at bounding box center [534, 294] width 548 height 12
click at [282, 267] on p "*" at bounding box center [529, 269] width 539 height 12
click at [268, 331] on p "**" at bounding box center [529, 329] width 539 height 12
click at [276, 348] on p "**" at bounding box center [529, 349] width 539 height 12
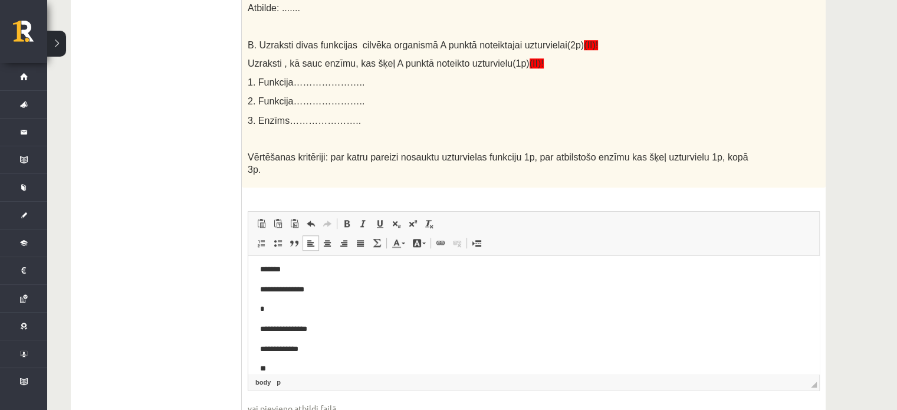
click at [284, 368] on p "**" at bounding box center [529, 368] width 539 height 12
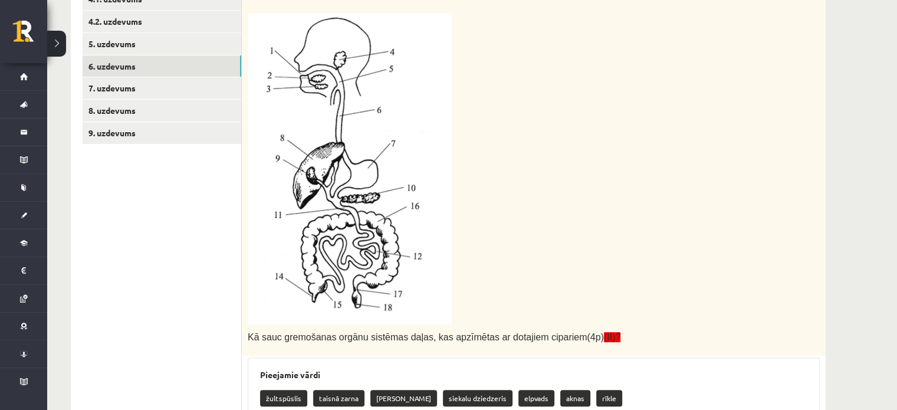
scroll to position [330, 0]
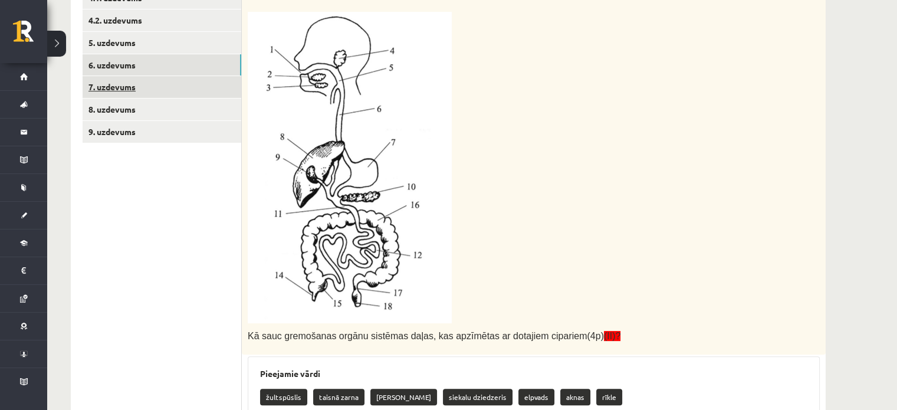
click at [178, 86] on link "7. uzdevums" at bounding box center [162, 87] width 159 height 22
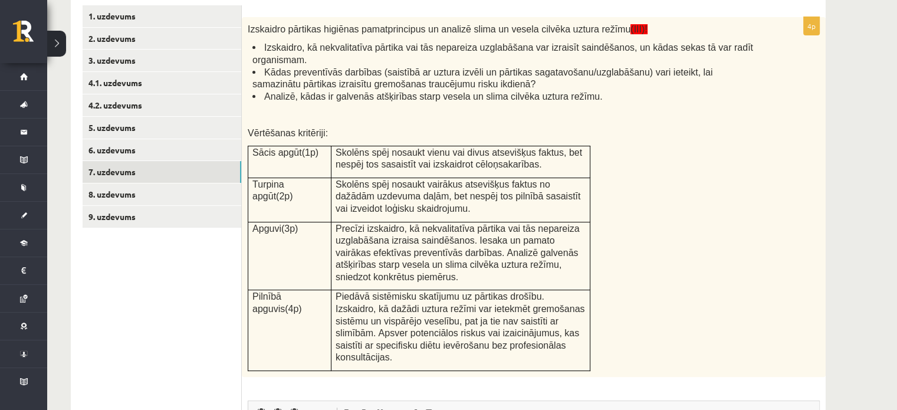
scroll to position [256, 0]
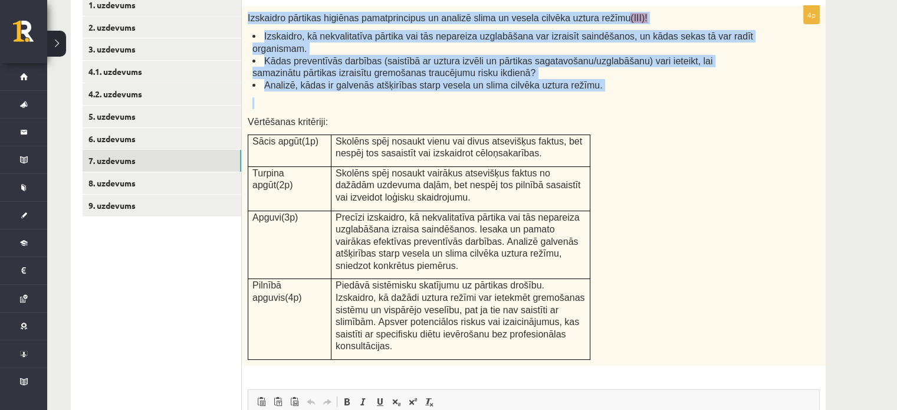
drag, startPoint x: 248, startPoint y: 18, endPoint x: 573, endPoint y: 92, distance: 333.6
click at [575, 94] on div "Izskaidro pārtikas higiēnas pamatprincipus un analizē slima un vesela cilvēka u…" at bounding box center [534, 186] width 584 height 360
copy div "Izskaidro pārtikas higiēnas pamatprincipus un analizē slima un vesela cilvēka u…"
click at [638, 236] on div "Izskaidro pārtikas higiēnas pamatprincipus un analizē slima un vesela cilvēka u…" at bounding box center [534, 186] width 584 height 360
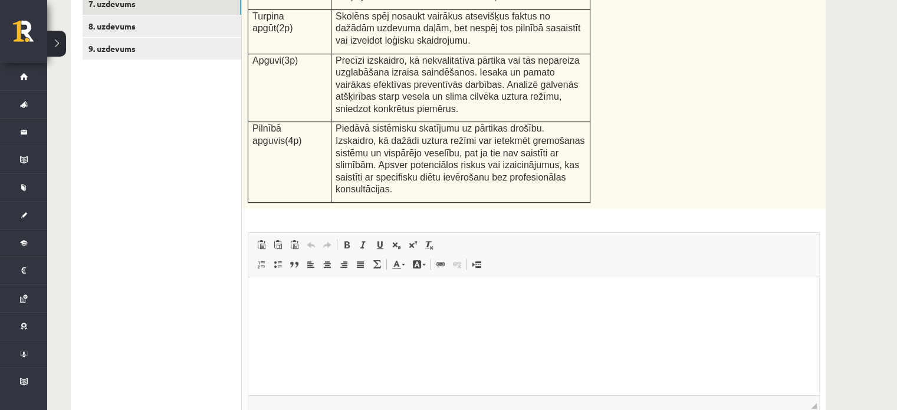
scroll to position [418, 0]
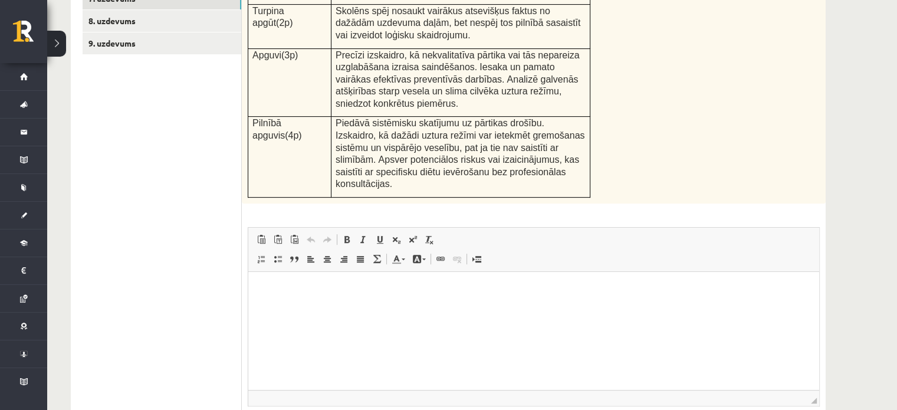
click at [620, 278] on html at bounding box center [533, 290] width 571 height 36
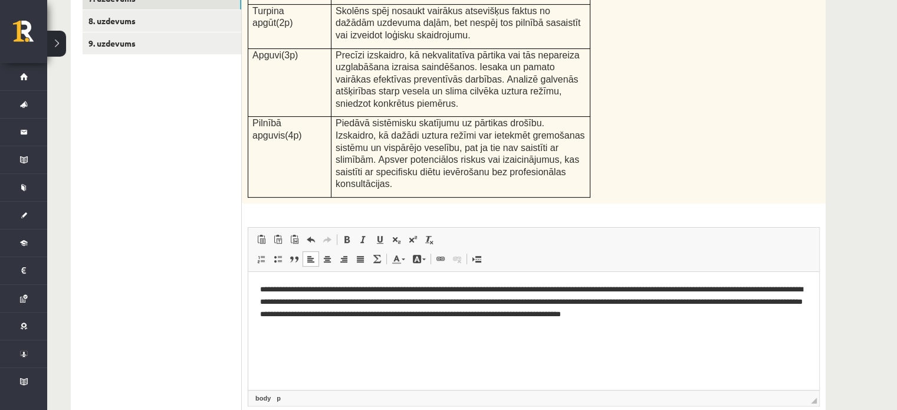
click at [403, 290] on p "**********" at bounding box center [534, 302] width 548 height 37
click at [304, 304] on p "**********" at bounding box center [534, 302] width 548 height 37
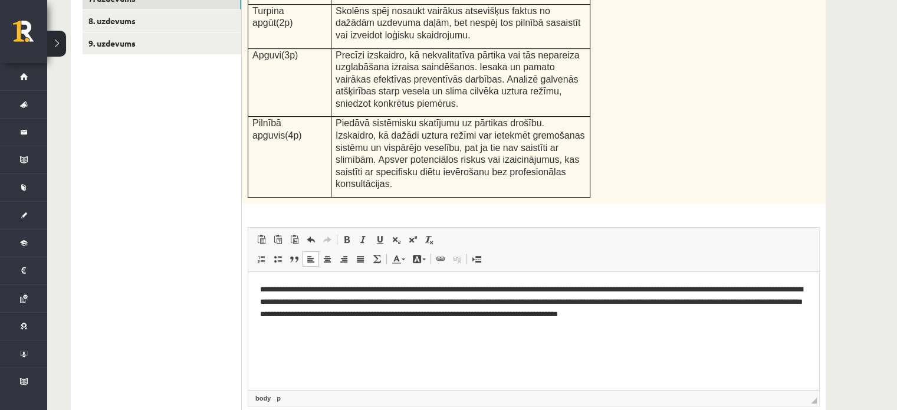
click at [578, 316] on p "**********" at bounding box center [534, 302] width 548 height 37
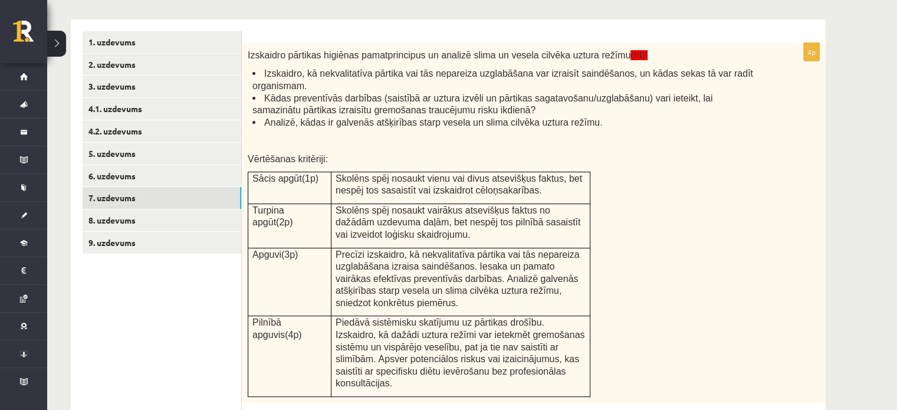
scroll to position [221, 0]
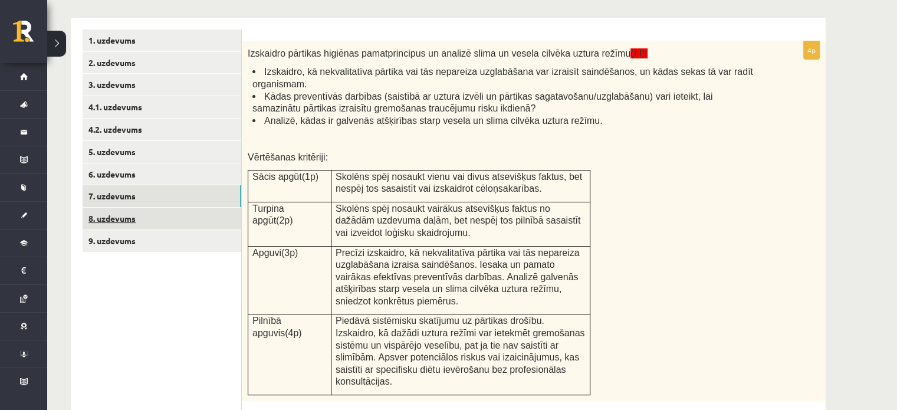
click at [196, 213] on link "8. uzdevums" at bounding box center [162, 218] width 159 height 22
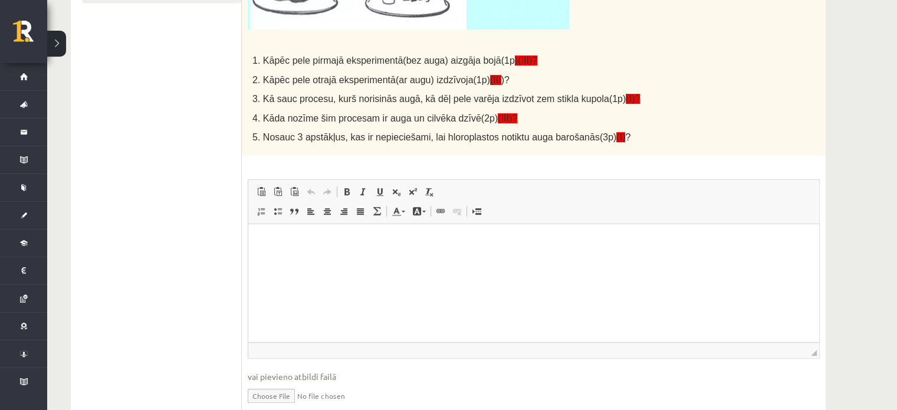
scroll to position [471, 0]
click at [571, 246] on p "Bagātinātā teksta redaktors, wiswyg-editor-user-answer-47024853014300" at bounding box center [533, 241] width 547 height 12
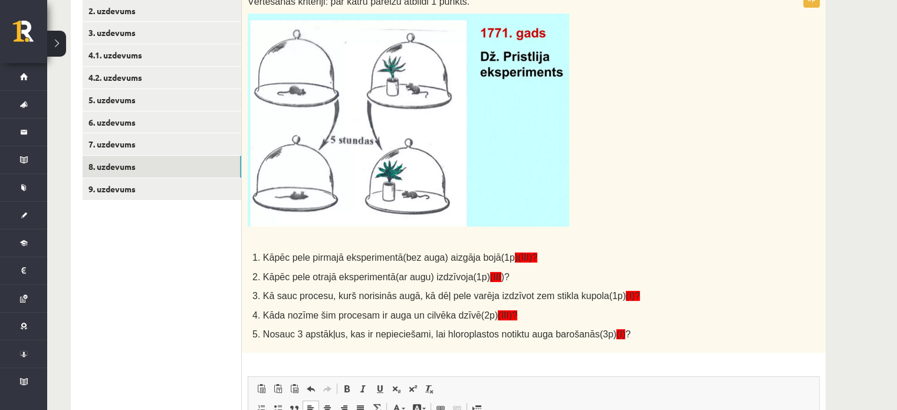
scroll to position [253, 0]
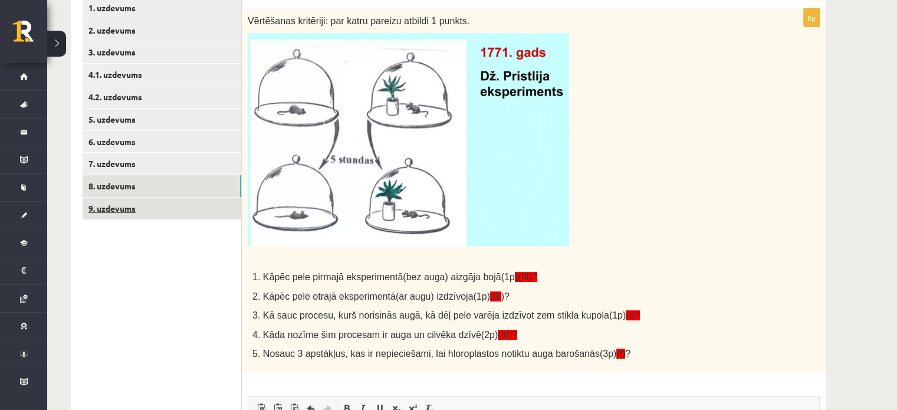
click at [222, 202] on link "9. uzdevums" at bounding box center [162, 208] width 159 height 22
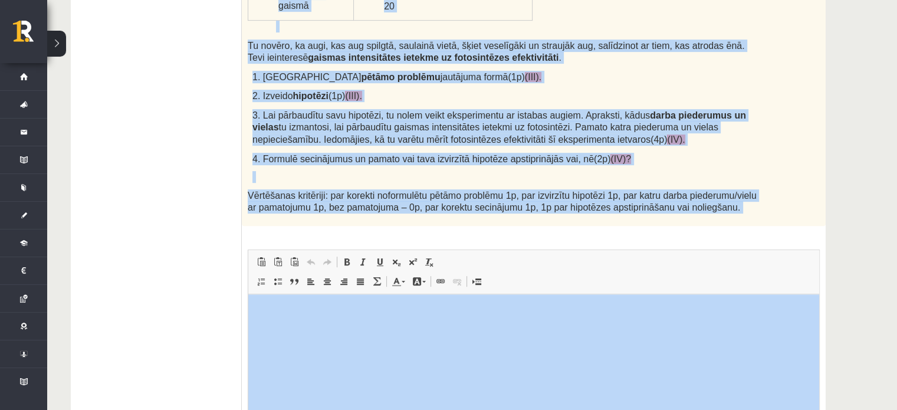
scroll to position [530, 0]
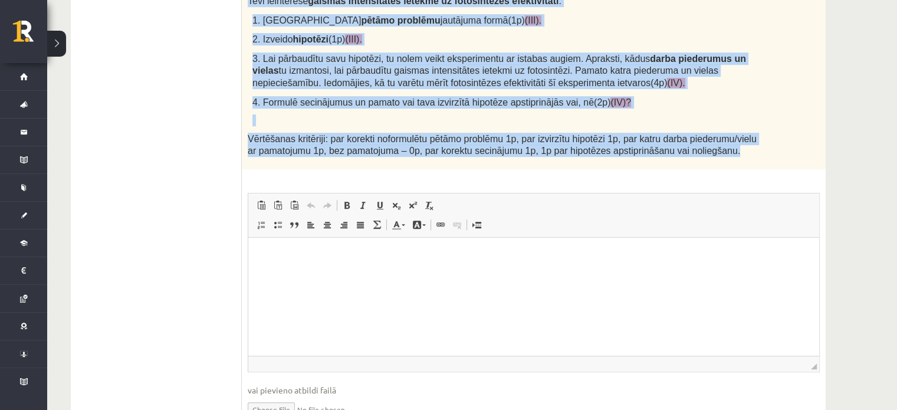
drag, startPoint x: 248, startPoint y: 101, endPoint x: 691, endPoint y: 136, distance: 444.6
copy div "Zinātnieki bieži veic eksperimentus, lai labāk izprastu dabas procesus. Tu esi …"
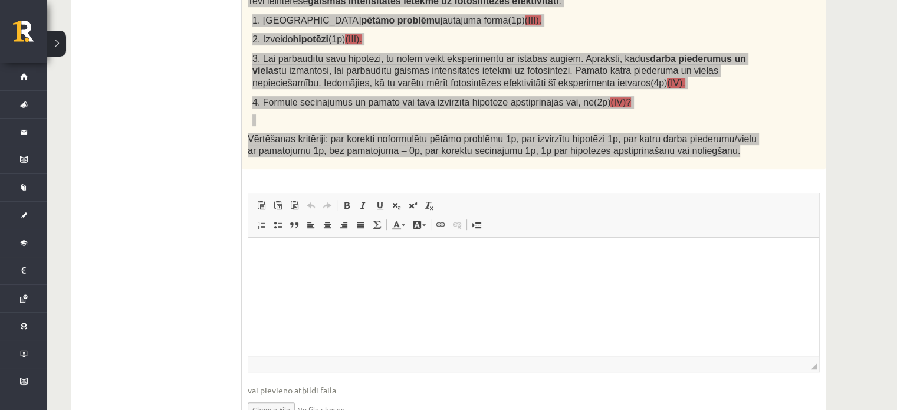
click at [288, 242] on html at bounding box center [533, 256] width 571 height 36
click at [296, 273] on html "**********" at bounding box center [533, 256] width 571 height 36
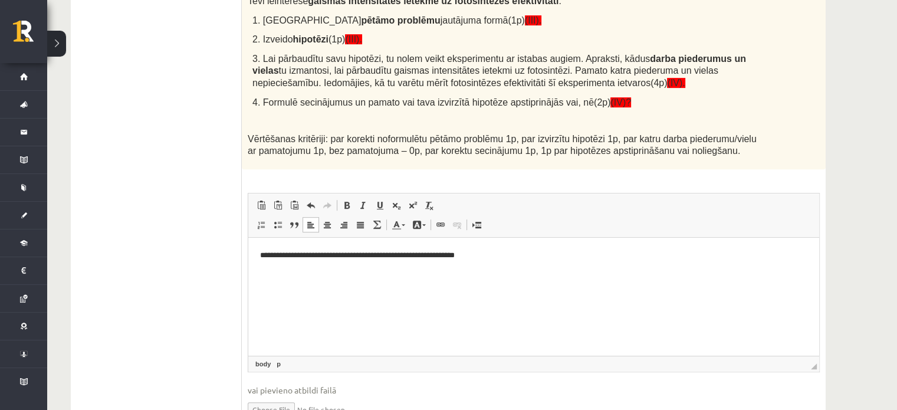
click at [494, 257] on p "**********" at bounding box center [534, 255] width 548 height 12
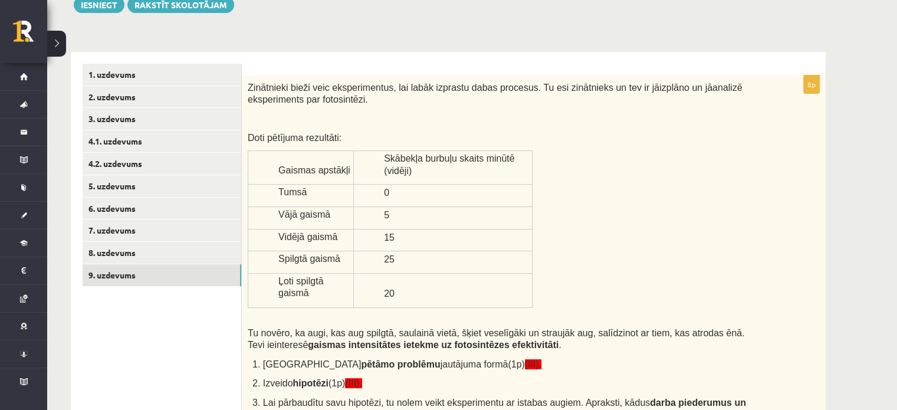
scroll to position [103, 0]
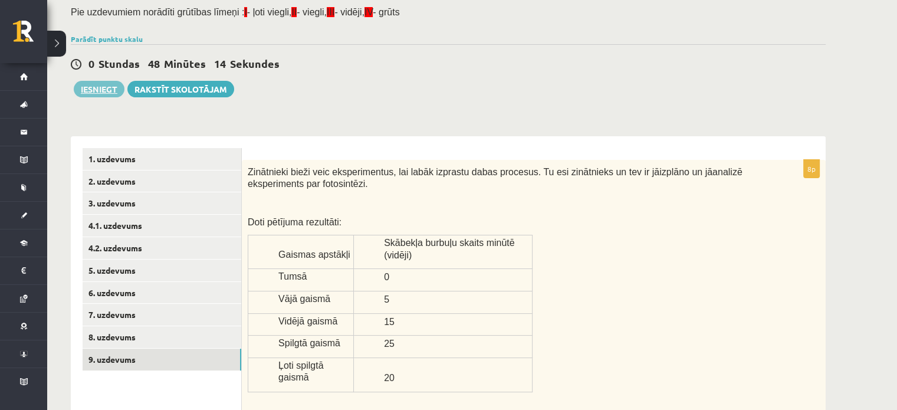
click at [100, 91] on button "Iesniegt" at bounding box center [99, 89] width 51 height 17
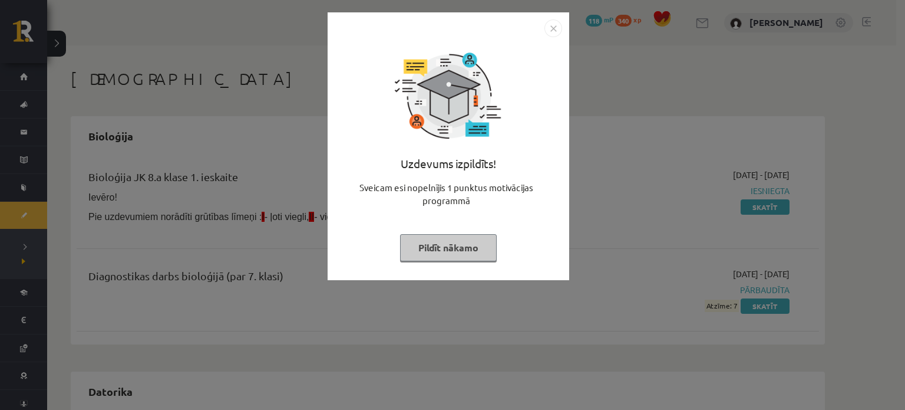
click at [555, 25] on img "Close" at bounding box center [554, 28] width 18 height 18
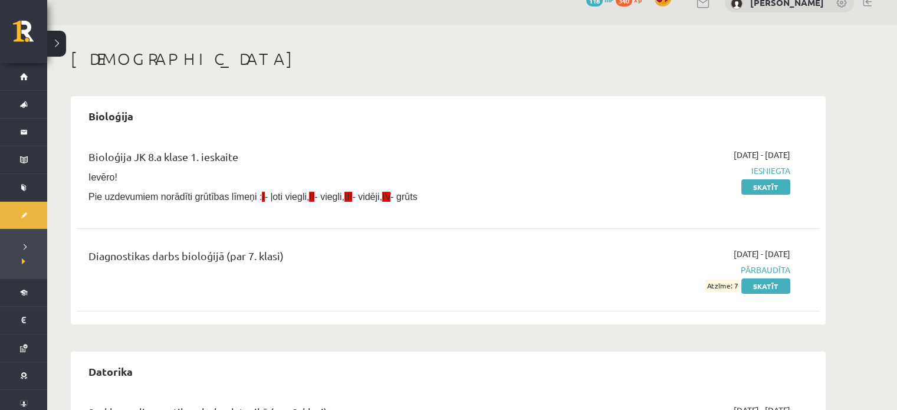
scroll to position [33, 0]
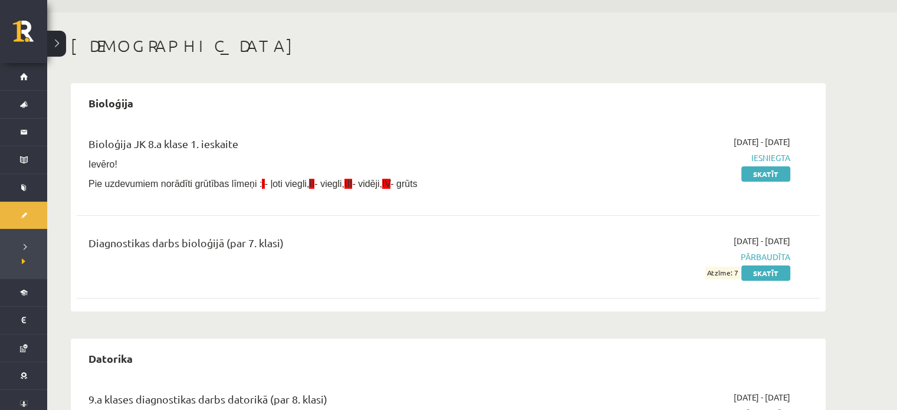
drag, startPoint x: 894, startPoint y: 113, endPoint x: 900, endPoint y: 146, distance: 33.1
click at [897, 146] on html "0 Dāvanas 118 mP 340 xp Samanta Jakušonoka Sākums Aktuāli Kā mācīties eSKOLĀ Ko…" at bounding box center [448, 172] width 897 height 410
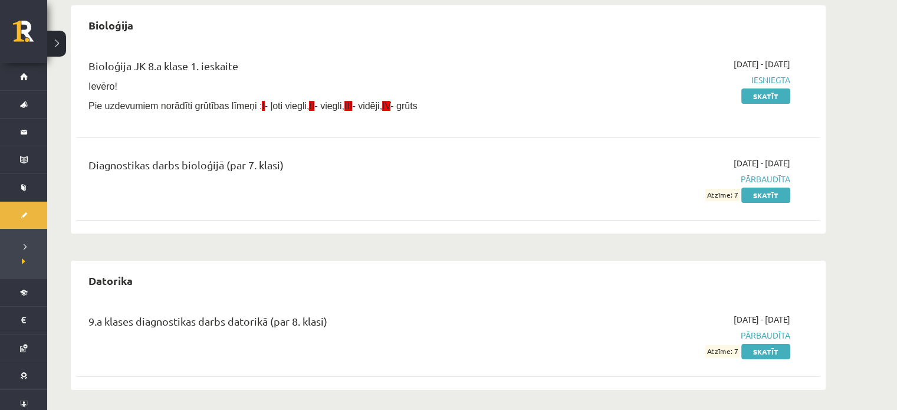
scroll to position [114, 0]
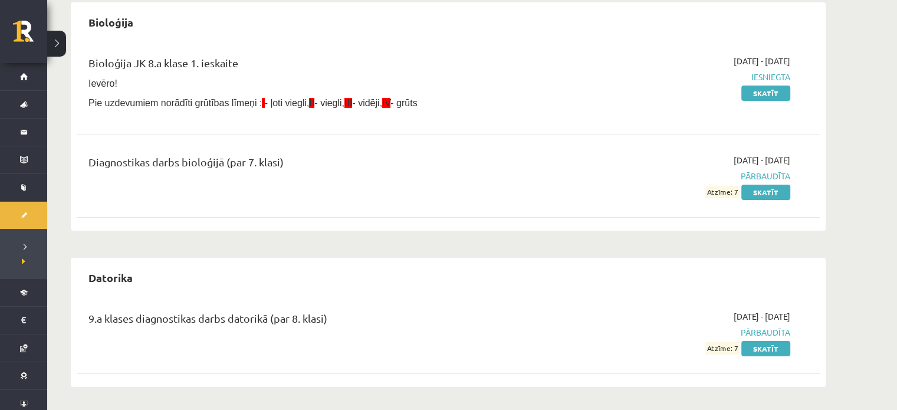
click at [813, 172] on div "Diagnostikas darbs bioloģijā (par 7. klasi) 2025-09-01 - 2025-09-15 Pārbaudīta …" at bounding box center [448, 176] width 743 height 68
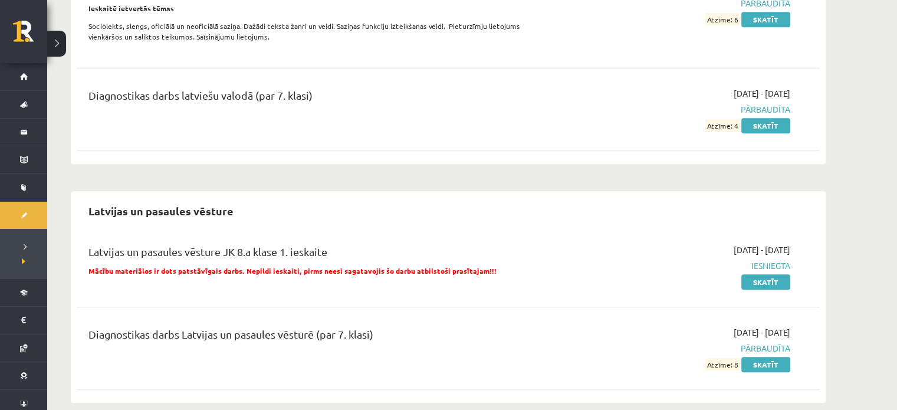
scroll to position [770, 0]
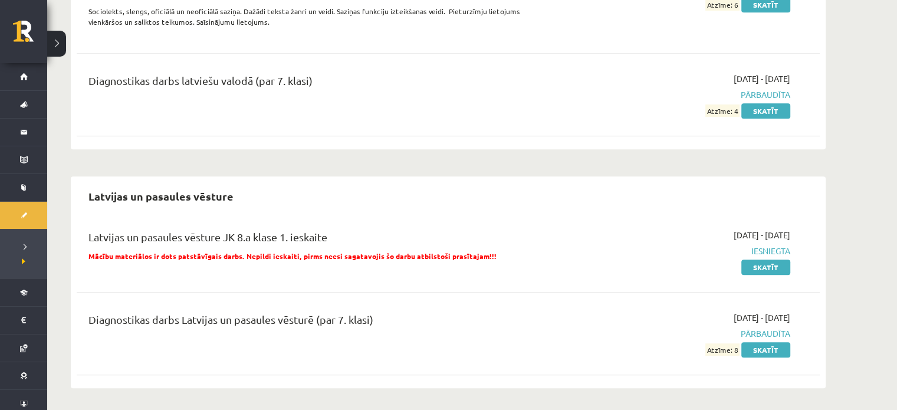
click at [523, 301] on div "Diagnostikas darbs Latvijas un pasaules vēsturē (par 7. klasi) 2025-09-01 - 202…" at bounding box center [448, 333] width 743 height 68
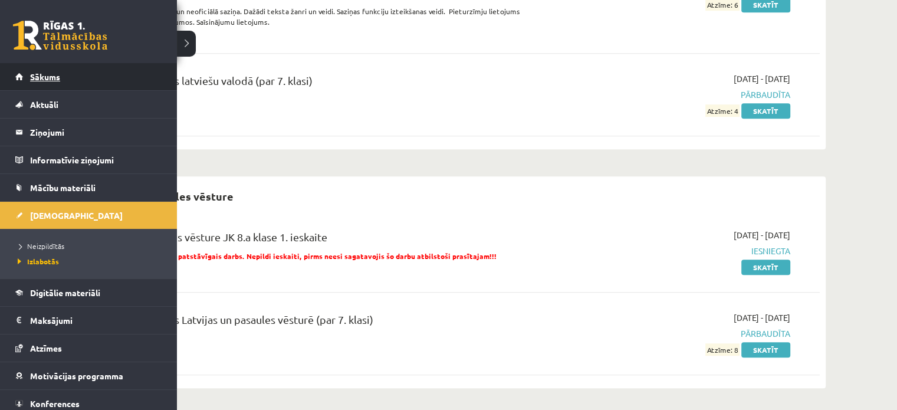
click at [38, 81] on link "Sākums" at bounding box center [88, 76] width 147 height 27
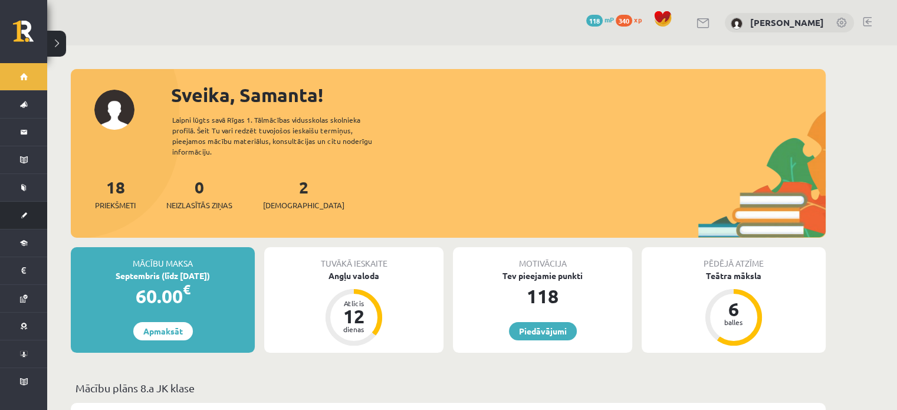
click at [24, 219] on link "[DEMOGRAPHIC_DATA]" at bounding box center [23, 215] width 47 height 27
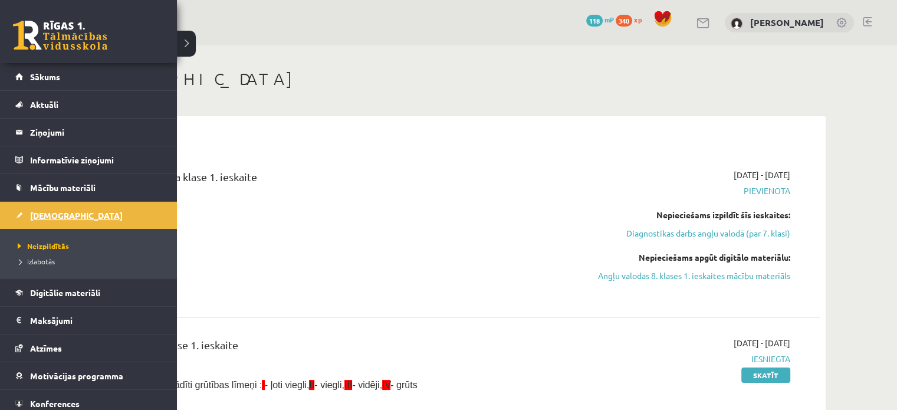
click at [51, 215] on span "[DEMOGRAPHIC_DATA]" at bounding box center [76, 215] width 93 height 11
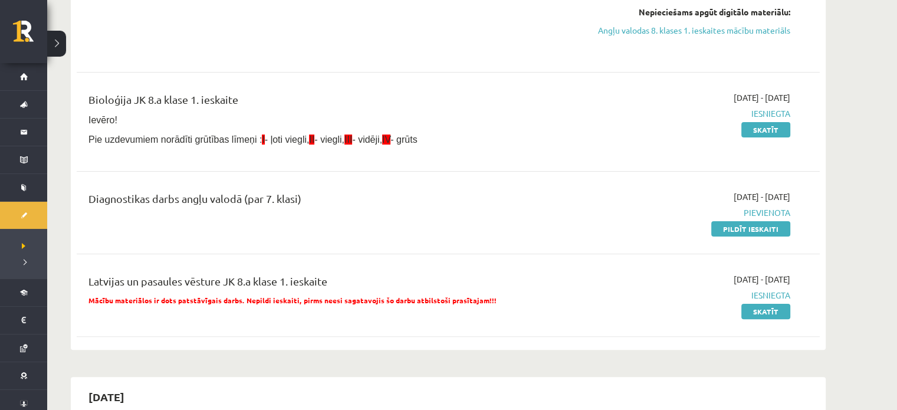
scroll to position [261, 0]
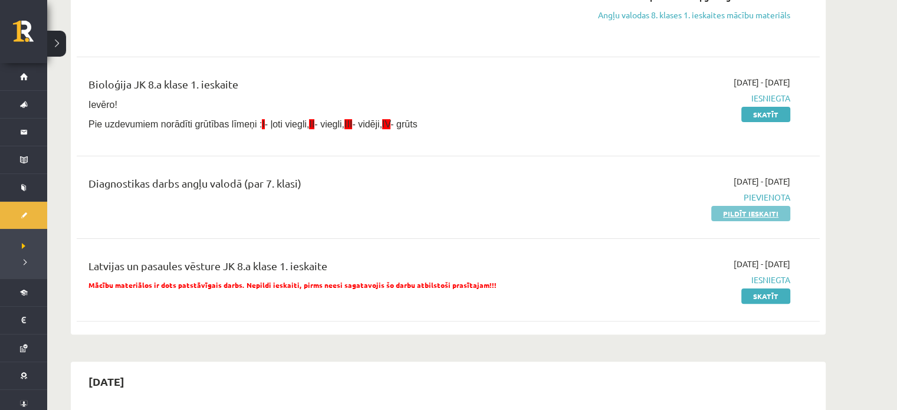
click at [760, 213] on link "Pildīt ieskaiti" at bounding box center [750, 213] width 79 height 15
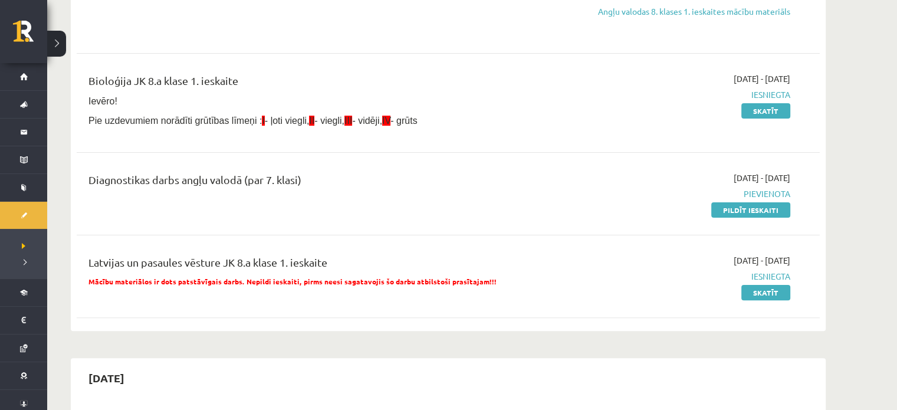
scroll to position [400, 0]
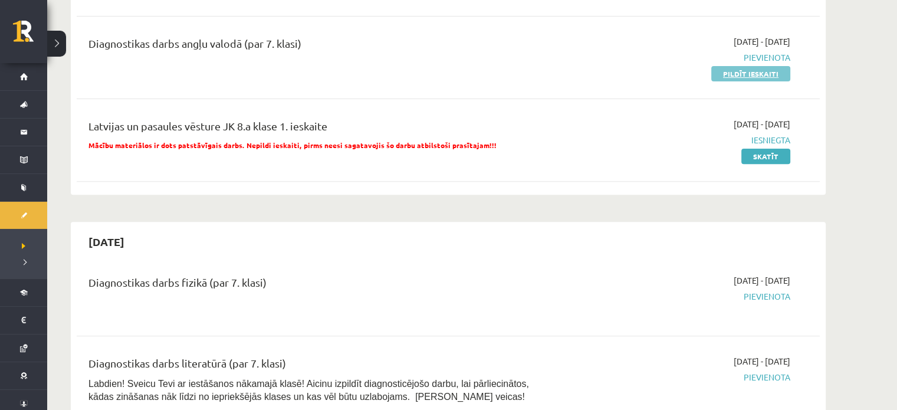
click at [753, 74] on link "Pildīt ieskaiti" at bounding box center [750, 73] width 79 height 15
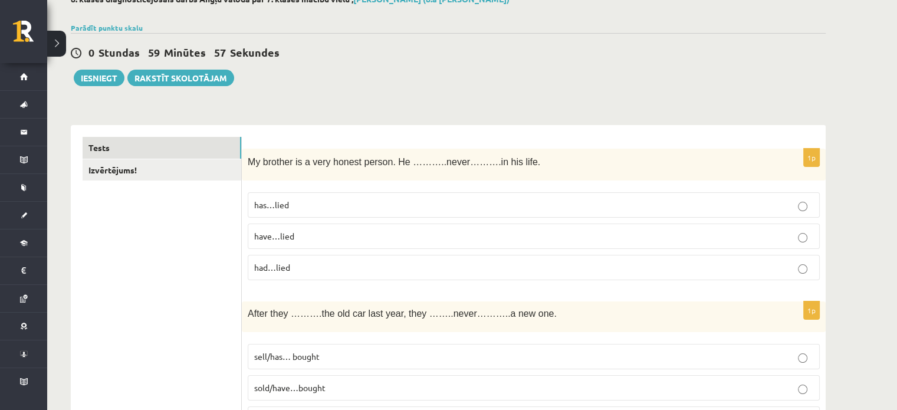
scroll to position [97, 0]
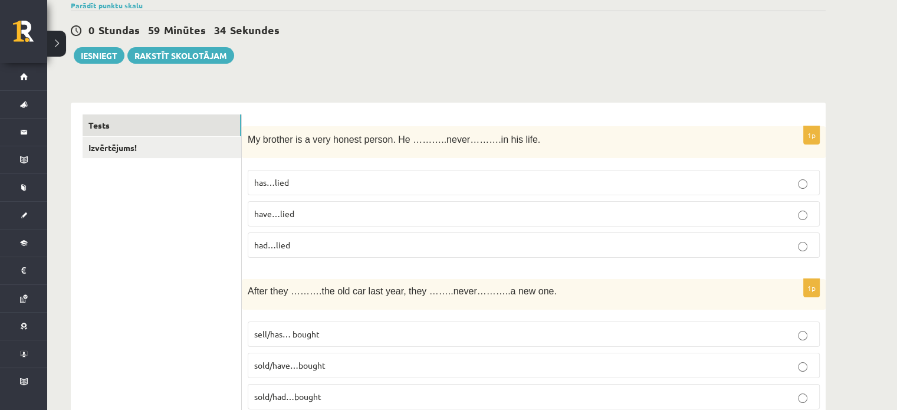
click at [576, 183] on p "has…lied" at bounding box center [533, 182] width 559 height 12
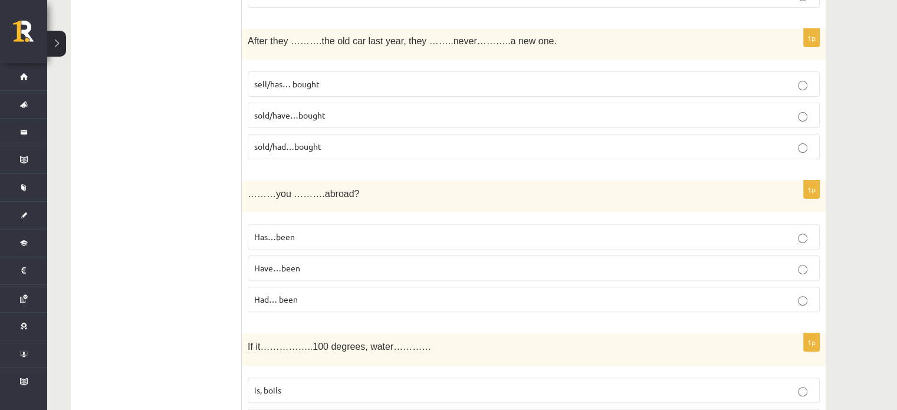
scroll to position [358, 0]
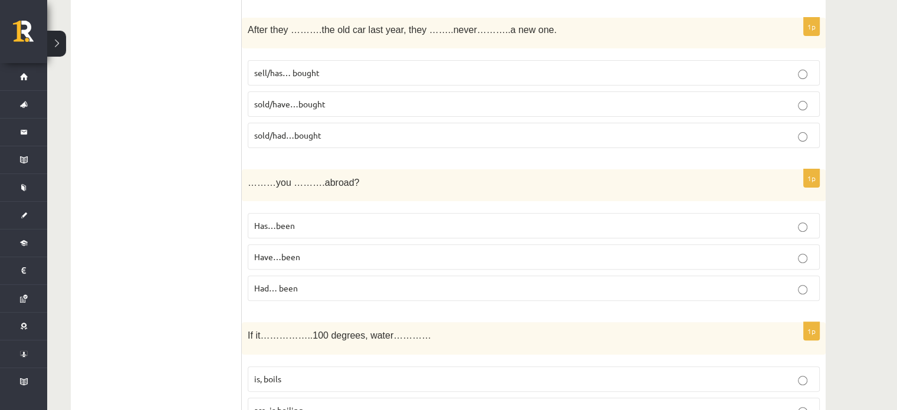
click at [601, 123] on label "sold/had…bought" at bounding box center [534, 135] width 572 height 25
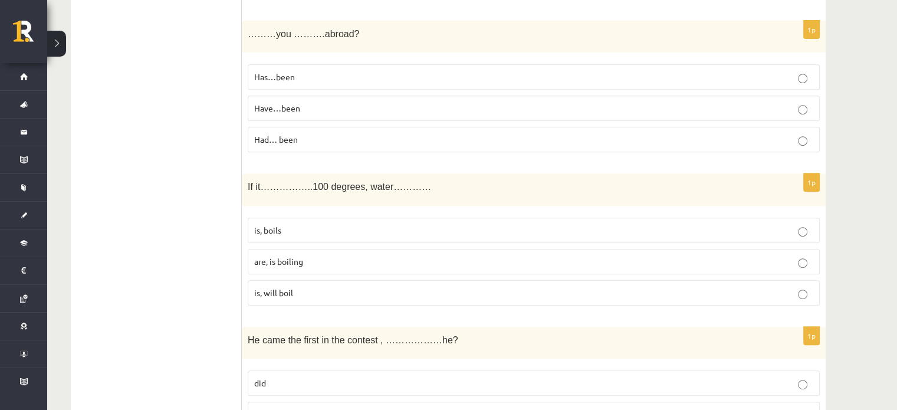
scroll to position [512, 0]
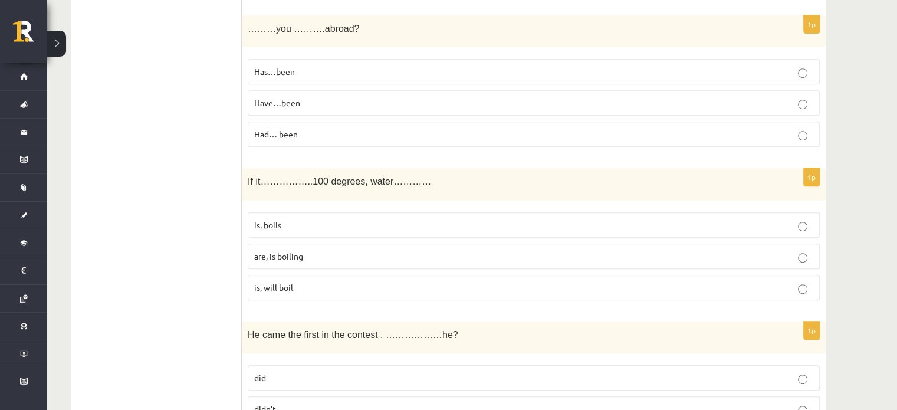
click at [533, 103] on p "Have…been" at bounding box center [533, 103] width 559 height 12
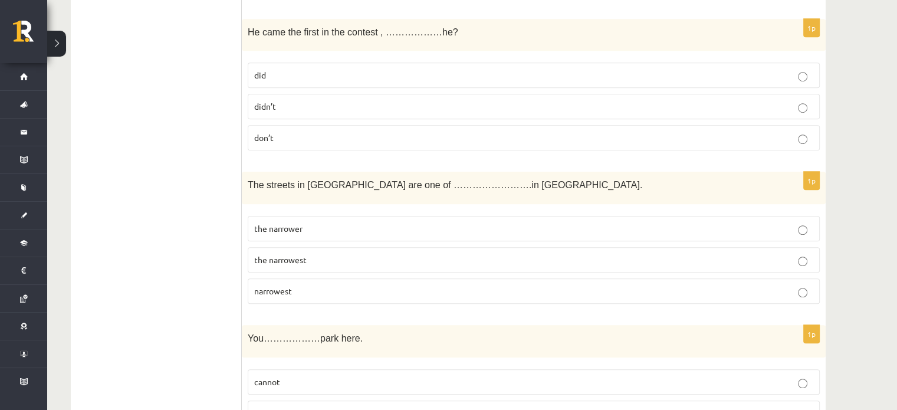
scroll to position [826, 0]
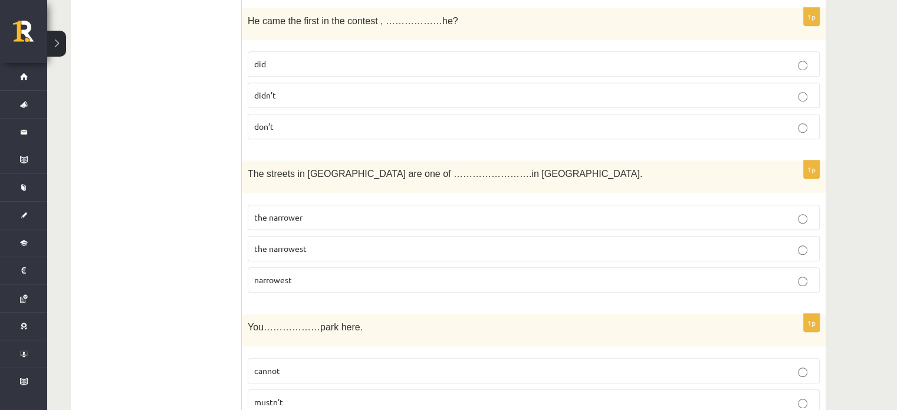
click at [784, 58] on p "did" at bounding box center [533, 64] width 559 height 12
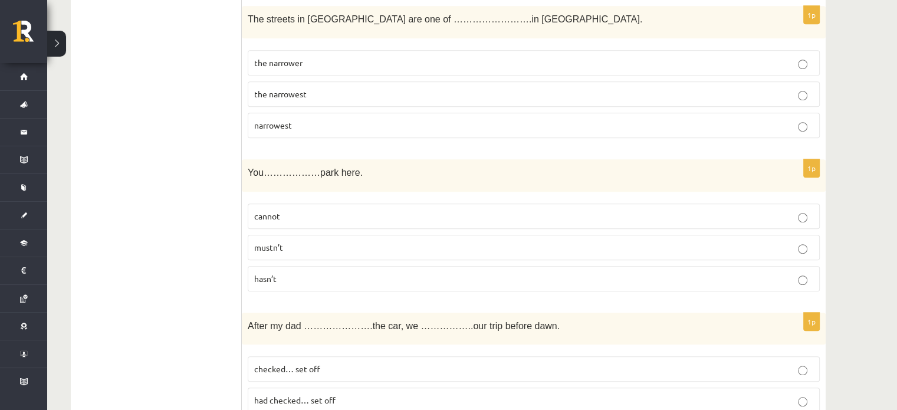
scroll to position [974, 0]
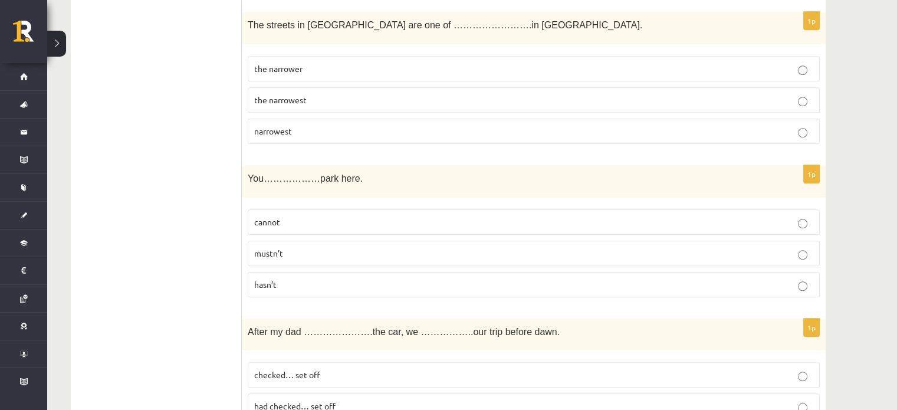
click at [585, 56] on label "the narrower" at bounding box center [534, 68] width 572 height 25
click at [566, 87] on label "the narrowest" at bounding box center [534, 99] width 572 height 25
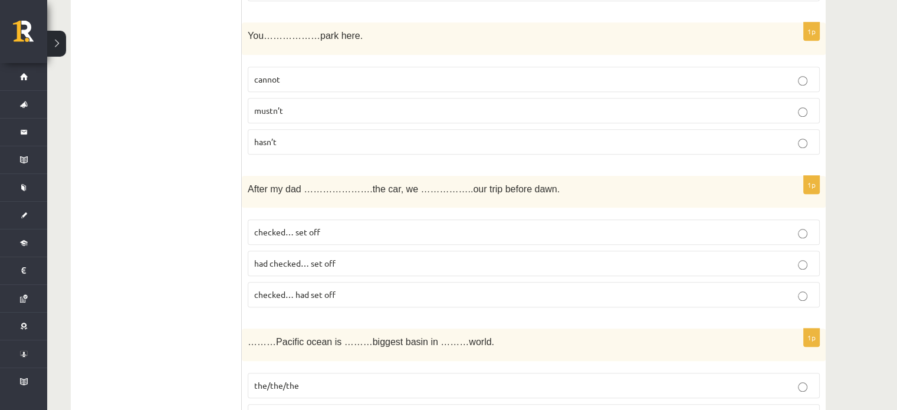
scroll to position [1122, 0]
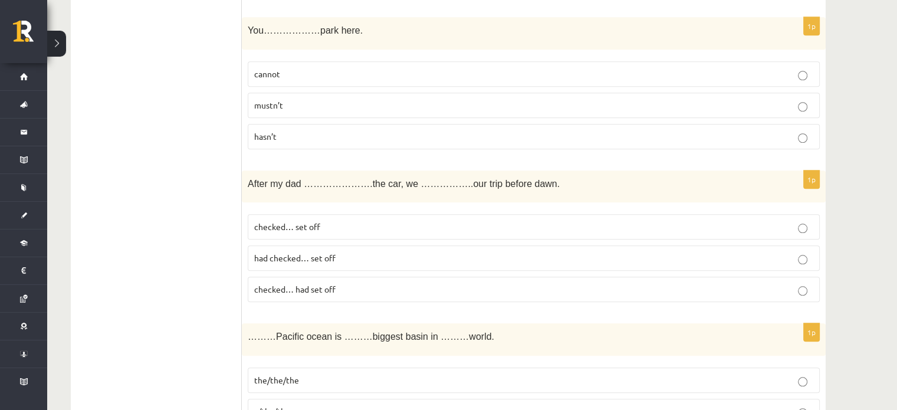
click at [576, 68] on p "cannot" at bounding box center [533, 74] width 559 height 12
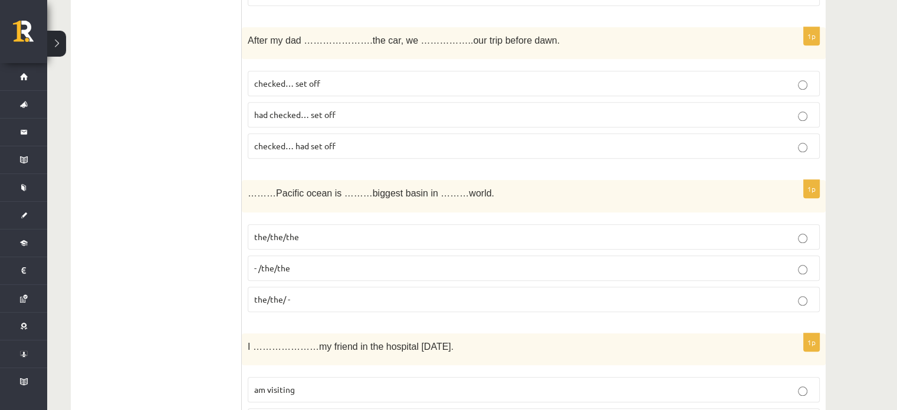
scroll to position [1271, 0]
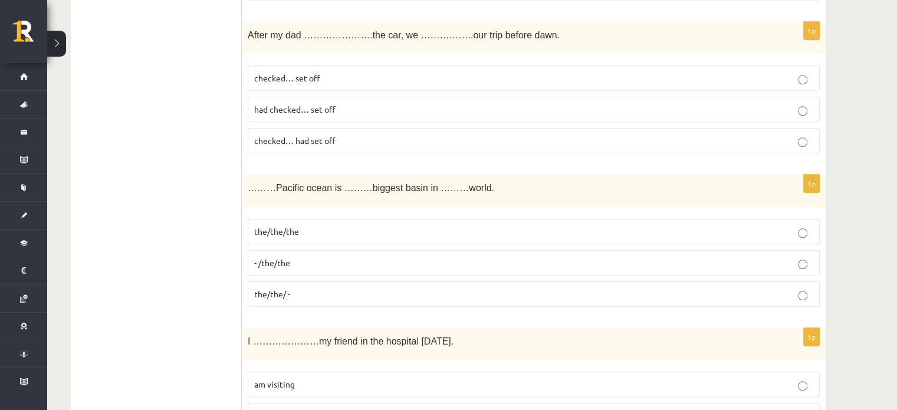
click at [690, 75] on p "checked… set off" at bounding box center [533, 78] width 559 height 12
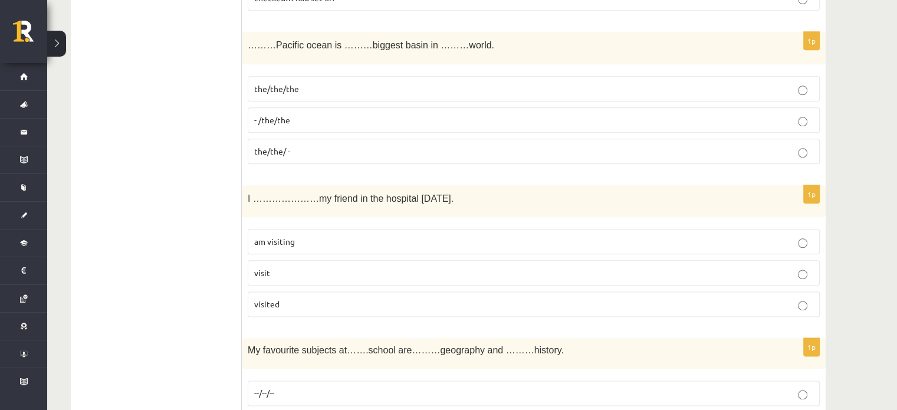
scroll to position [1431, 0]
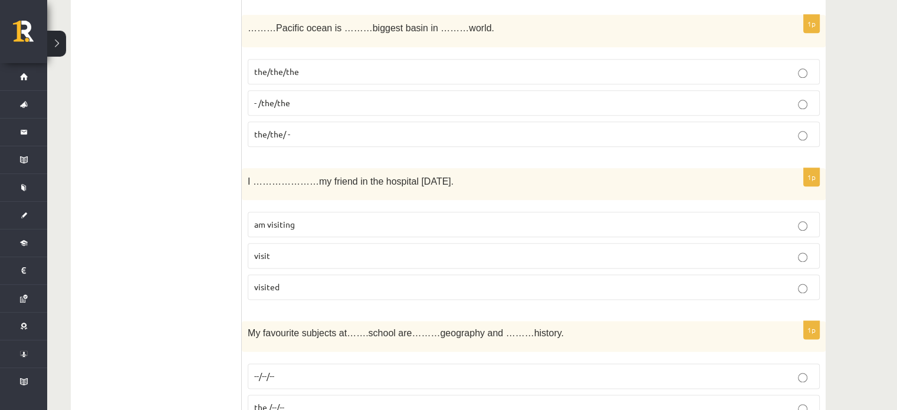
click at [733, 101] on p "- /the/the" at bounding box center [533, 103] width 559 height 12
click at [680, 128] on p "the/the/ -" at bounding box center [533, 134] width 559 height 12
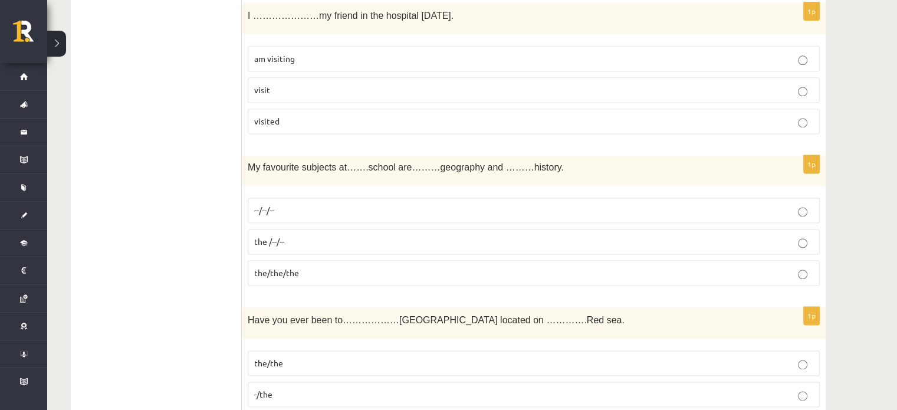
scroll to position [1579, 0]
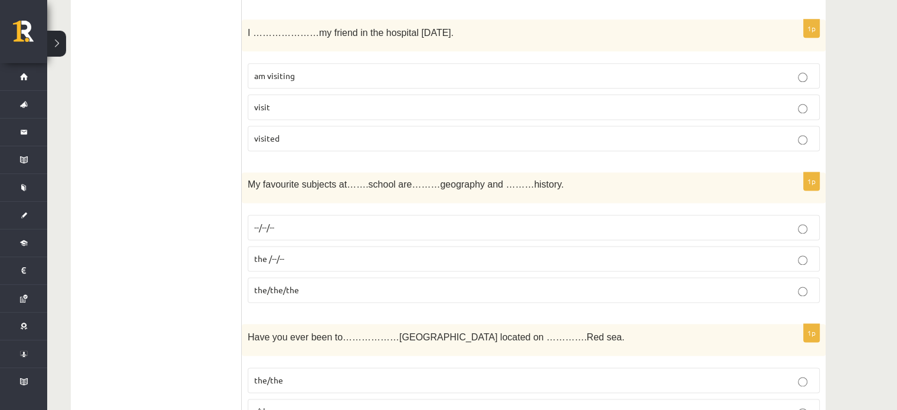
click at [783, 102] on p "visit" at bounding box center [533, 107] width 559 height 12
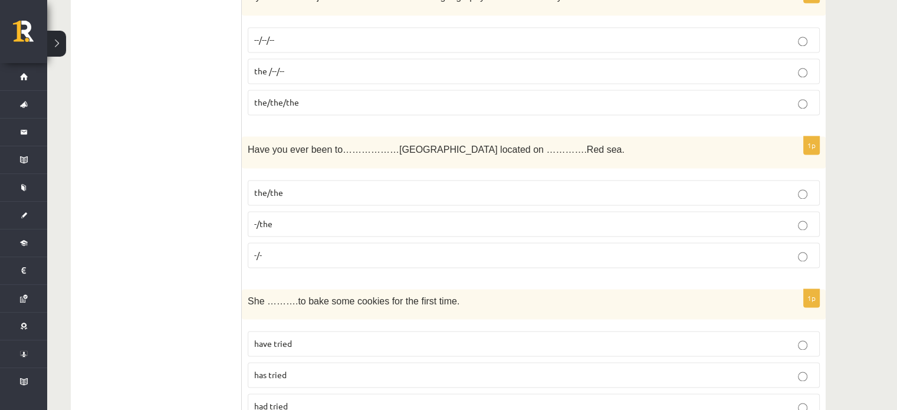
scroll to position [1727, 0]
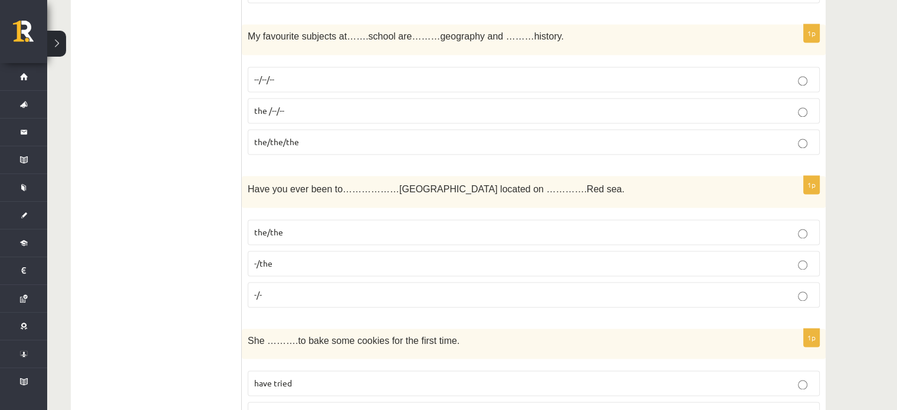
click at [757, 104] on p "the /--/--" at bounding box center [533, 110] width 559 height 12
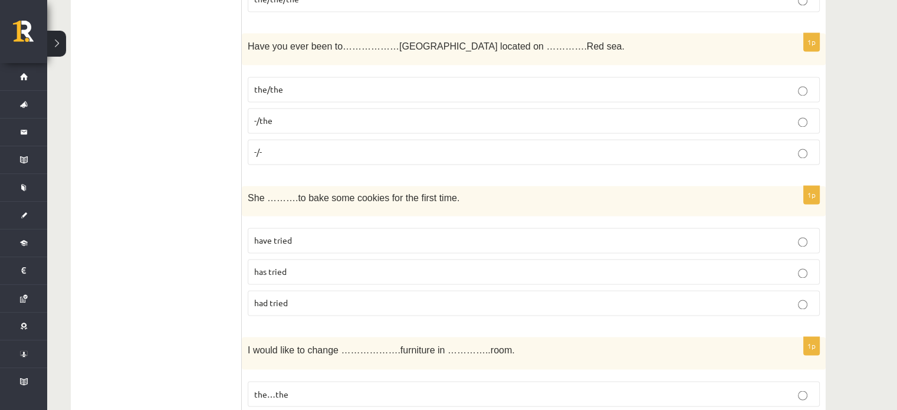
scroll to position [1876, 0]
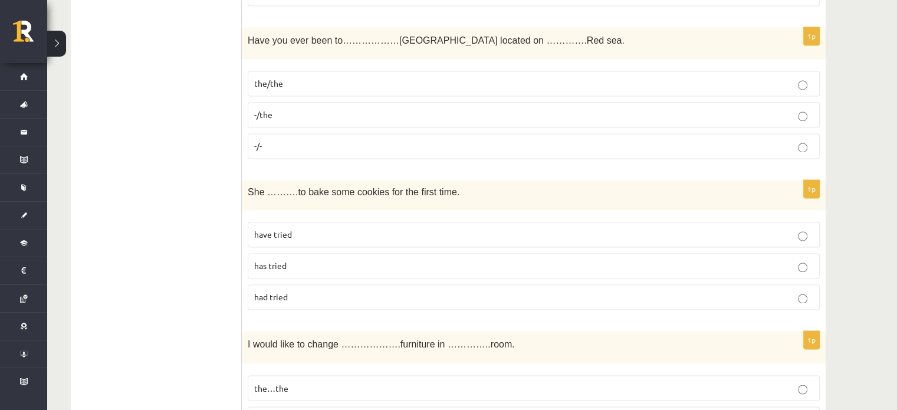
click at [631, 108] on p "-/the" at bounding box center [533, 114] width 559 height 12
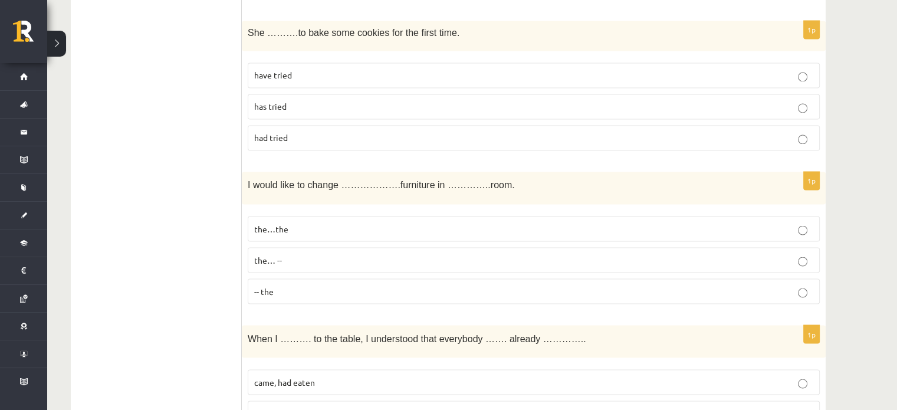
scroll to position [2041, 0]
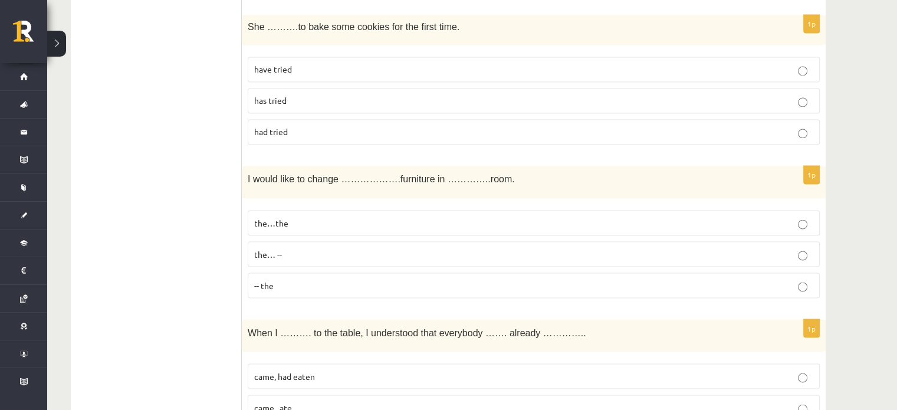
click at [638, 95] on p "has tried" at bounding box center [533, 100] width 559 height 12
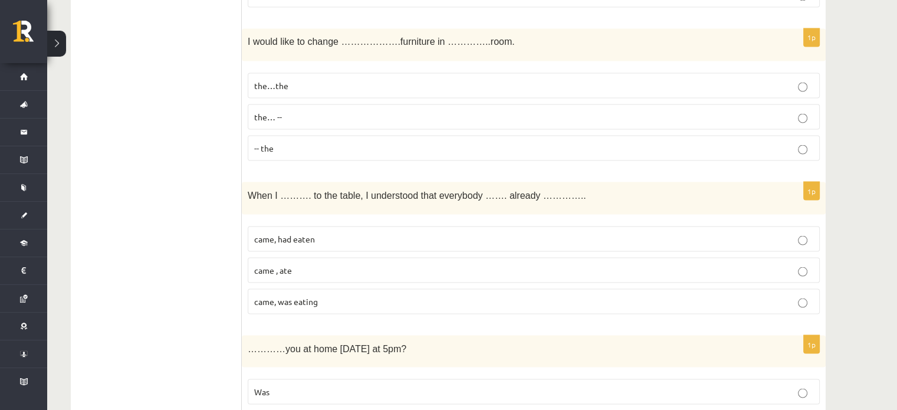
scroll to position [2183, 0]
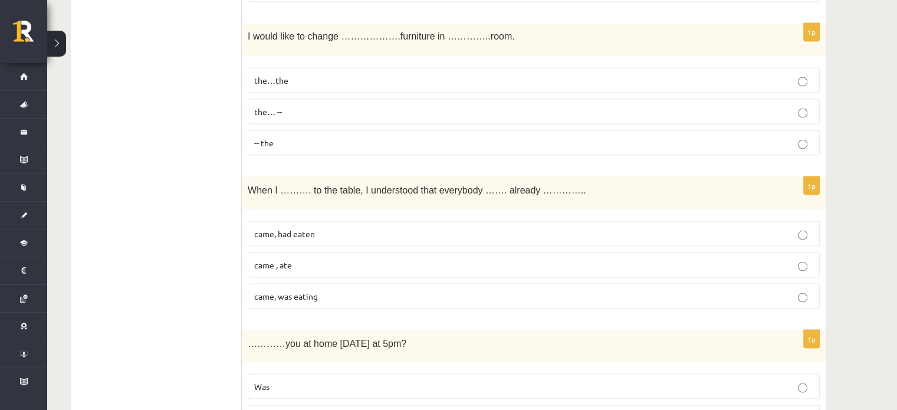
click at [764, 107] on label "the… --" at bounding box center [534, 110] width 572 height 25
click at [750, 74] on p "the…the" at bounding box center [533, 80] width 559 height 12
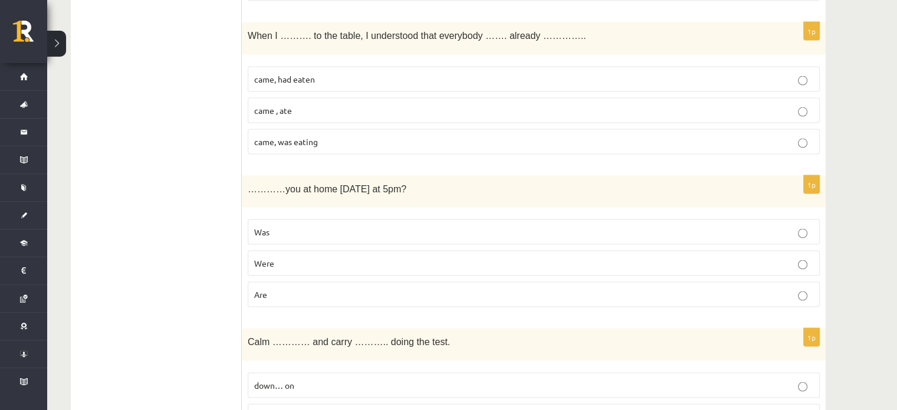
scroll to position [2343, 0]
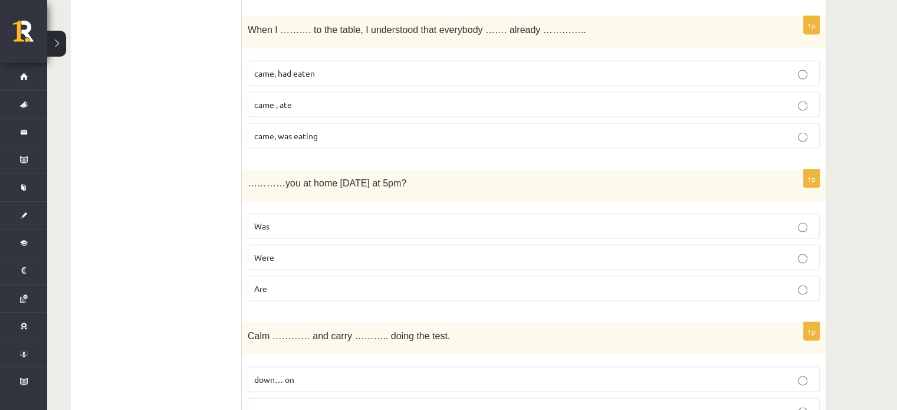
click at [740, 67] on p "came, had eaten" at bounding box center [533, 73] width 559 height 12
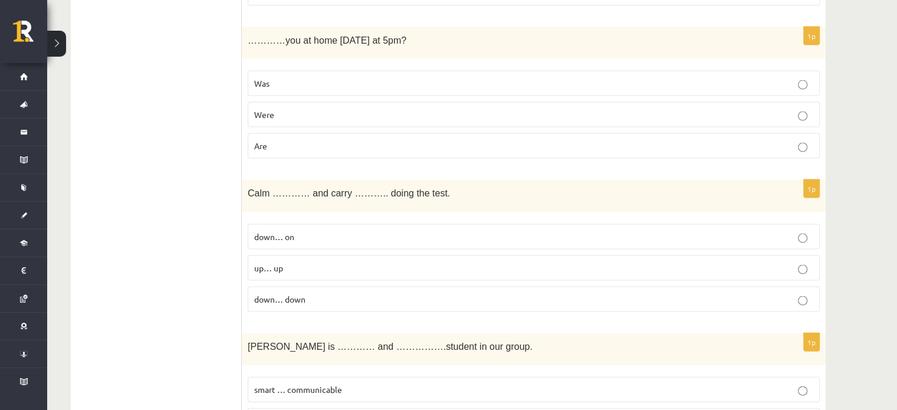
scroll to position [2491, 0]
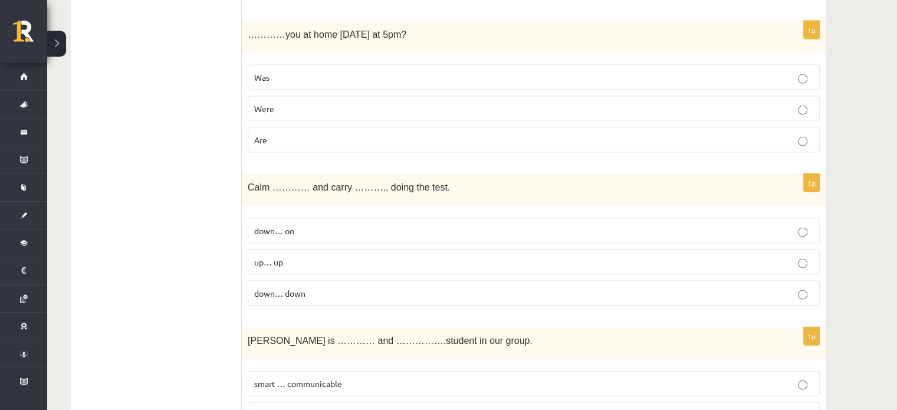
click at [796, 139] on label "Are" at bounding box center [534, 139] width 572 height 25
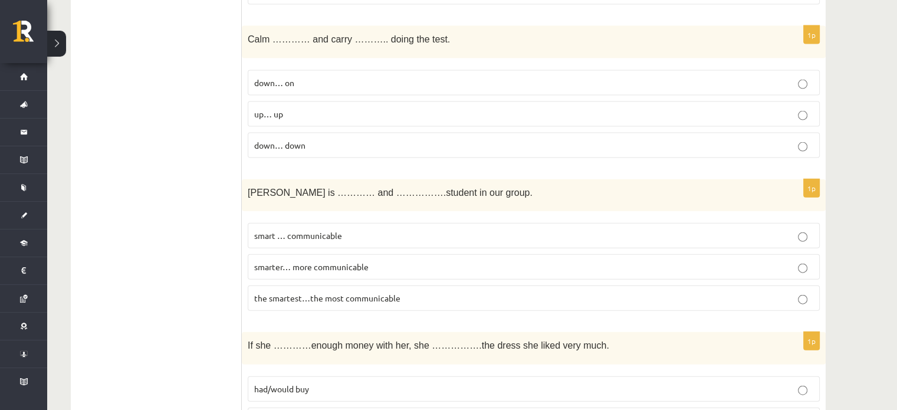
scroll to position [2645, 0]
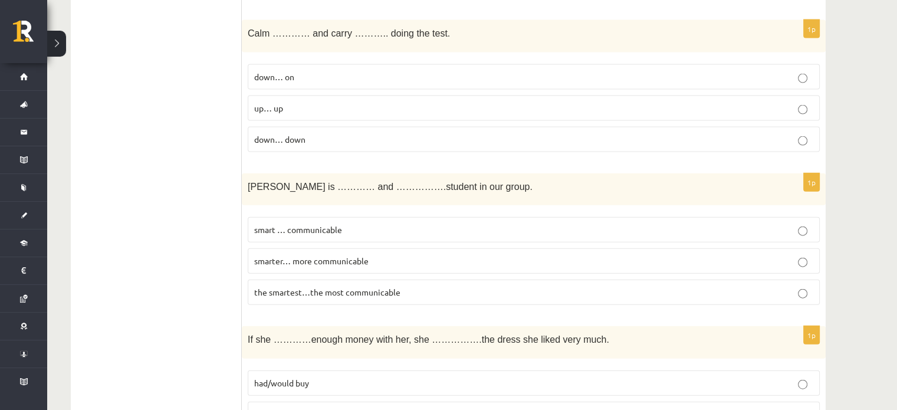
click at [792, 71] on p "down… on" at bounding box center [533, 77] width 559 height 12
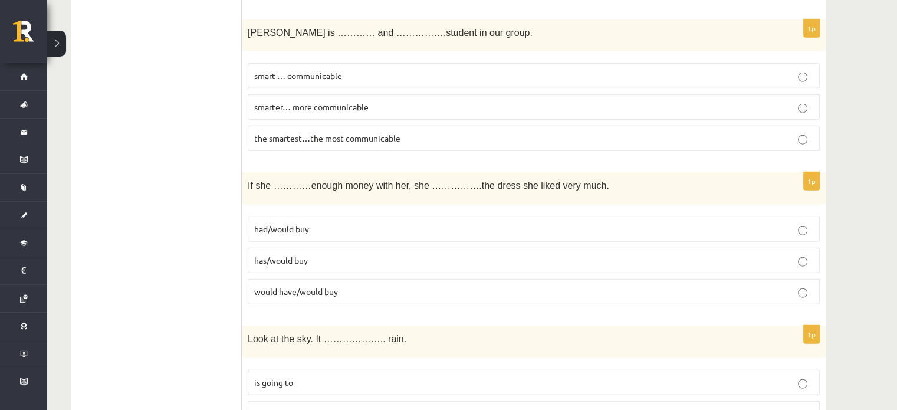
scroll to position [2794, 0]
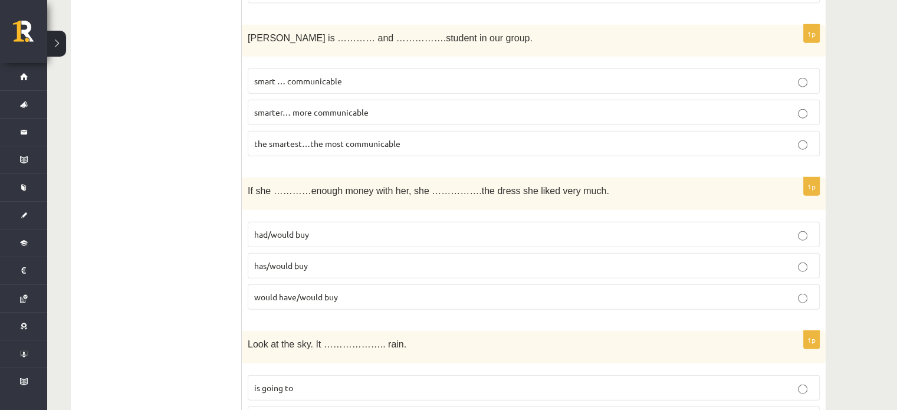
click at [769, 68] on label "smart … communicable" at bounding box center [534, 80] width 572 height 25
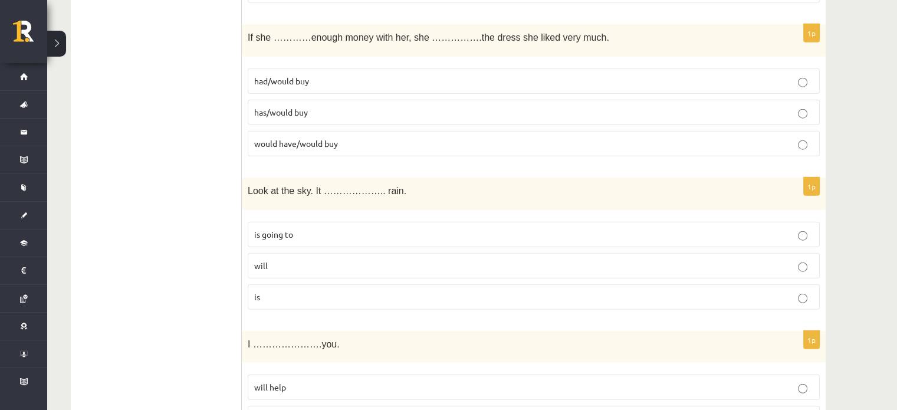
scroll to position [2953, 0]
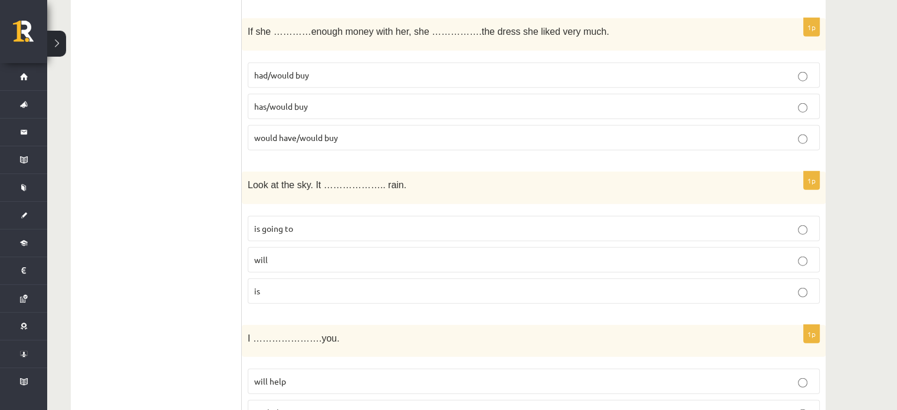
click at [788, 71] on label "had/would buy" at bounding box center [534, 74] width 572 height 25
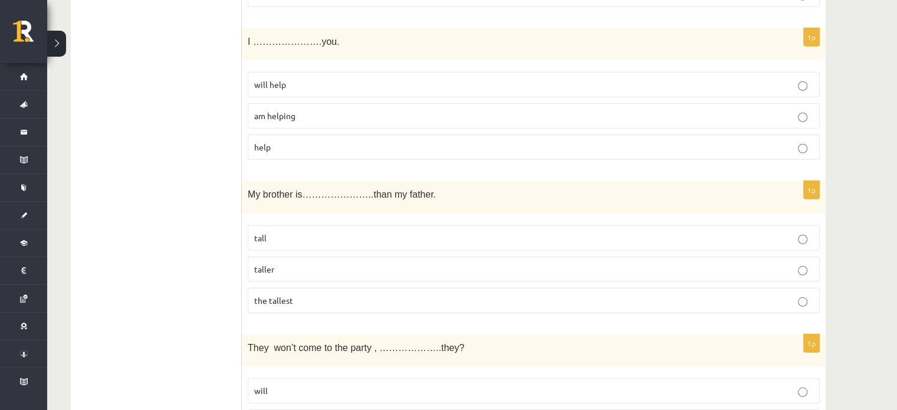
scroll to position [3255, 0]
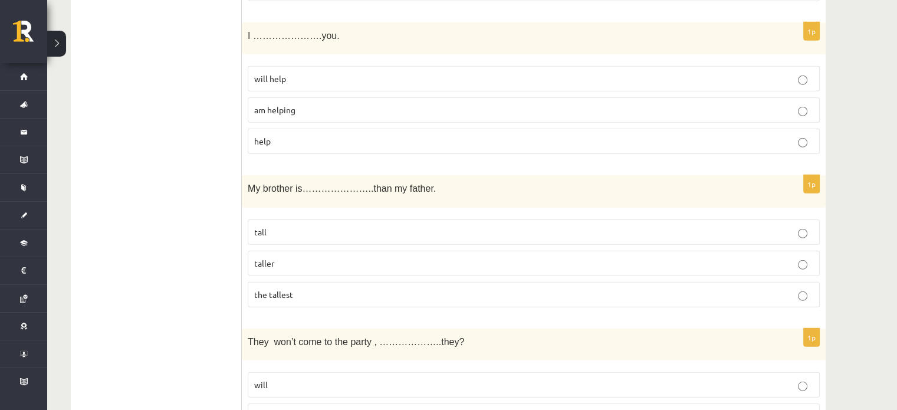
click at [792, 72] on p "will help" at bounding box center [533, 78] width 559 height 12
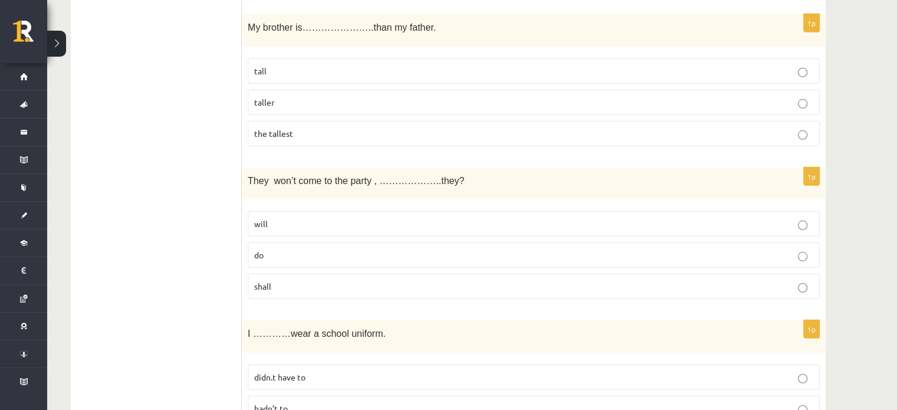
scroll to position [3400, 0]
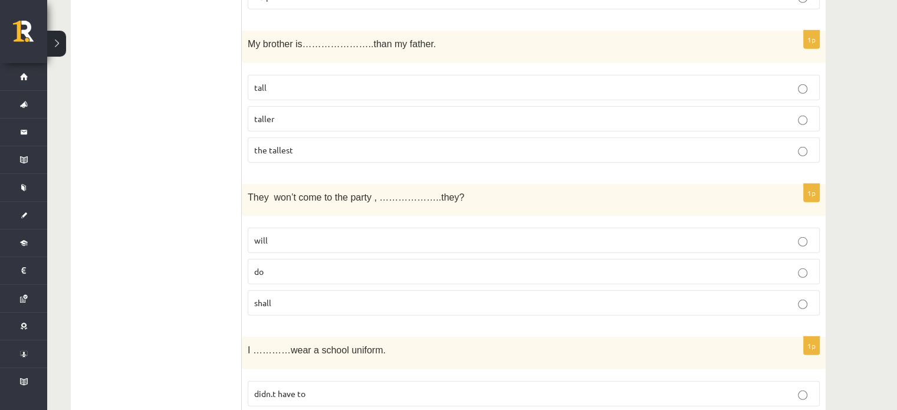
click at [792, 113] on p "taller" at bounding box center [533, 119] width 559 height 12
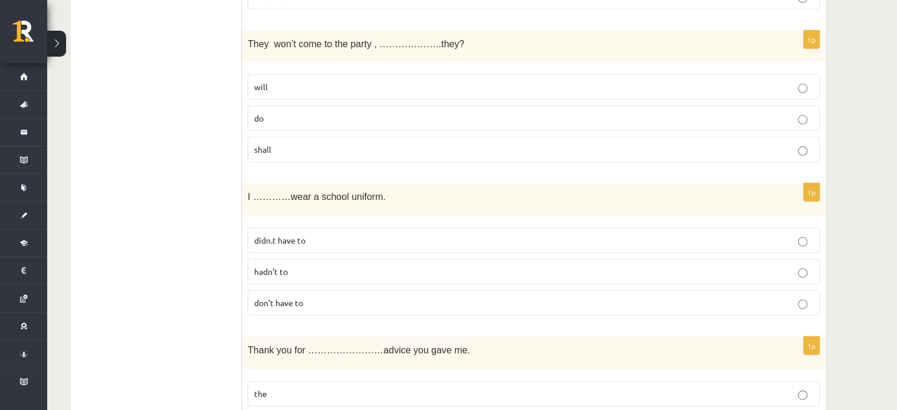
scroll to position [3559, 0]
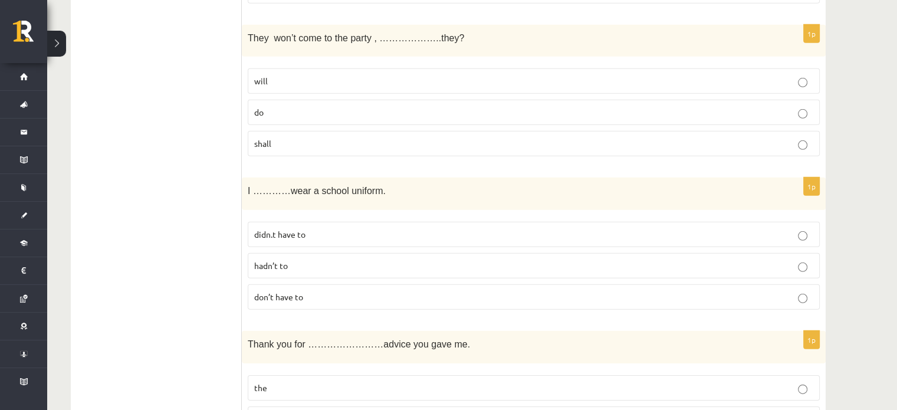
click at [804, 71] on label "will" at bounding box center [534, 80] width 572 height 25
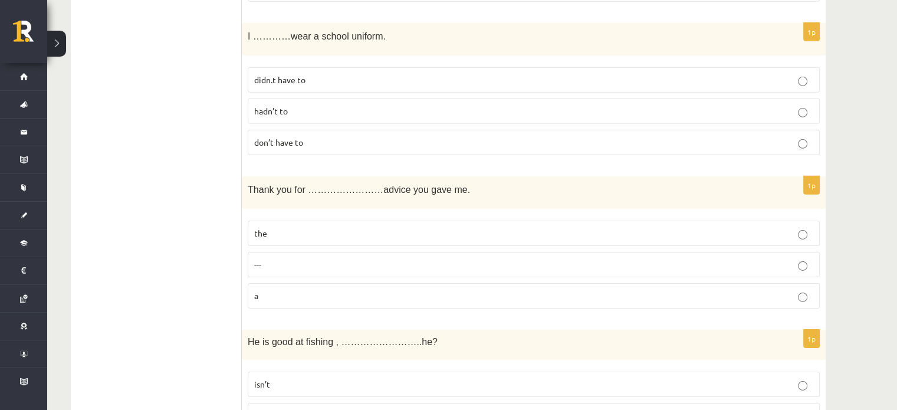
scroll to position [3719, 0]
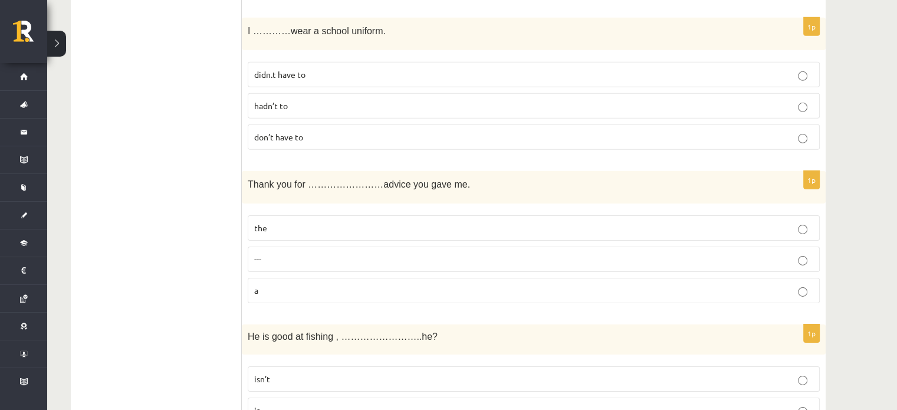
click at [785, 131] on p "don’t have to" at bounding box center [533, 137] width 559 height 12
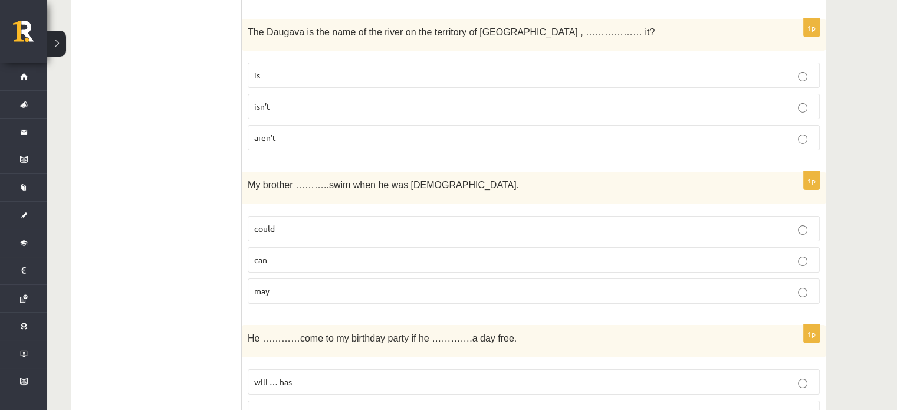
scroll to position [4180, 0]
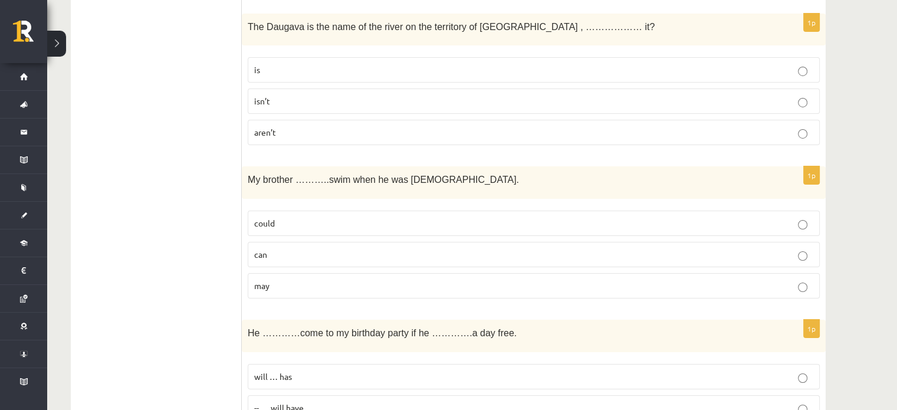
click at [773, 95] on p "isn’t" at bounding box center [533, 101] width 559 height 12
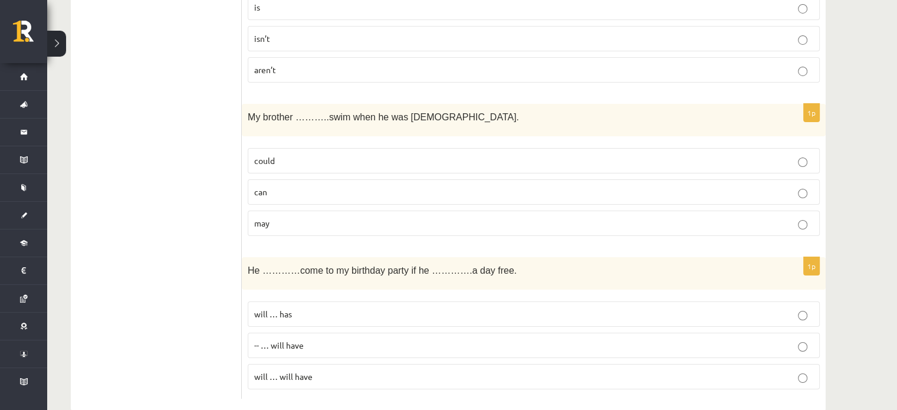
click at [804, 210] on label "may" at bounding box center [534, 222] width 572 height 25
click at [596, 308] on p "will … has" at bounding box center [533, 314] width 559 height 12
click at [574, 332] on label "-- … will have" at bounding box center [534, 344] width 572 height 25
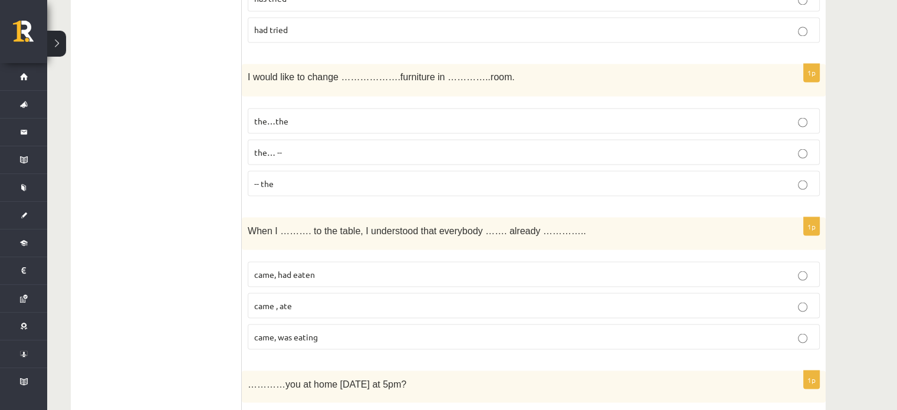
scroll to position [0, 0]
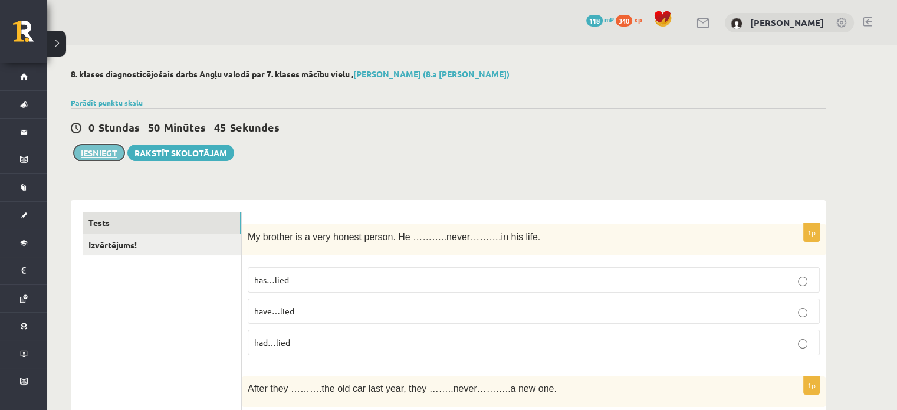
click at [98, 150] on button "Iesniegt" at bounding box center [99, 152] width 51 height 17
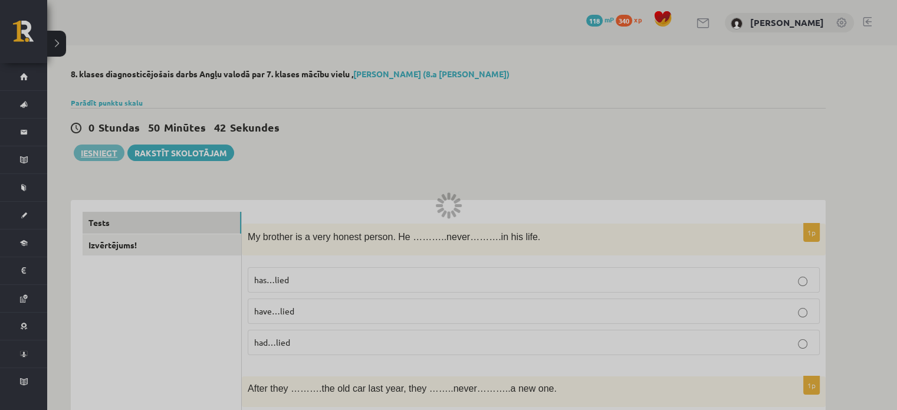
click at [493, 43] on div at bounding box center [448, 205] width 897 height 410
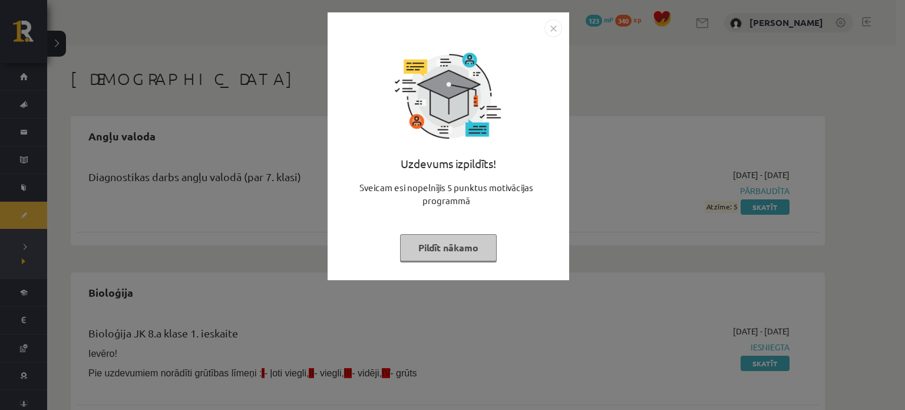
click at [553, 28] on img "Close" at bounding box center [554, 28] width 18 height 18
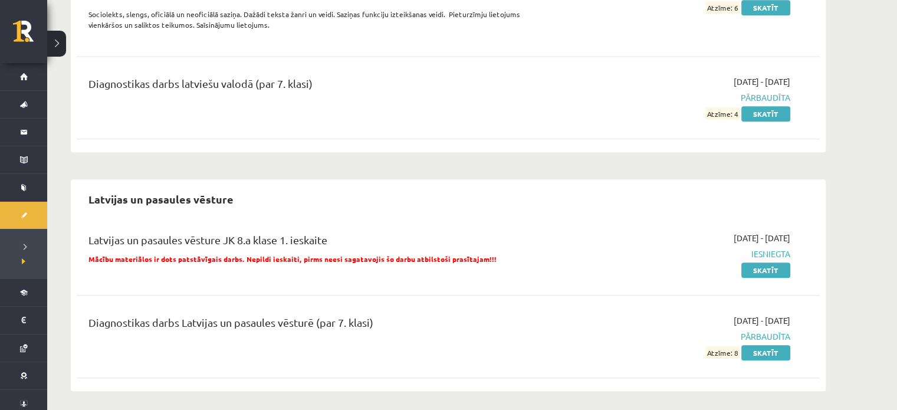
scroll to position [926, 0]
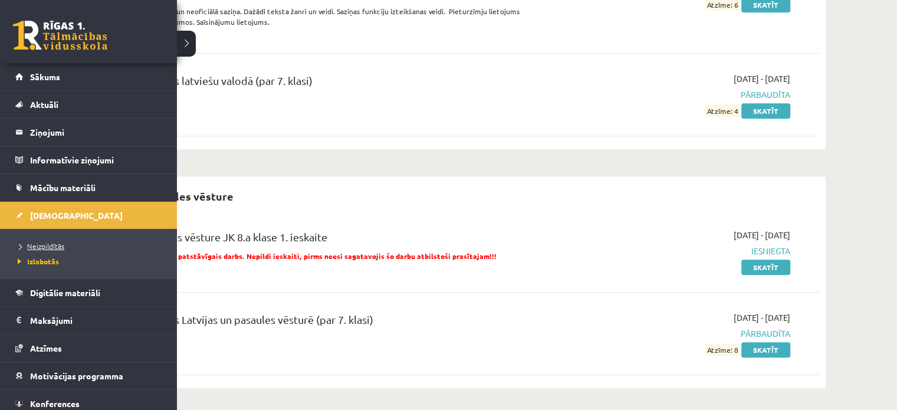
click at [43, 245] on span "Neizpildītās" at bounding box center [40, 245] width 50 height 9
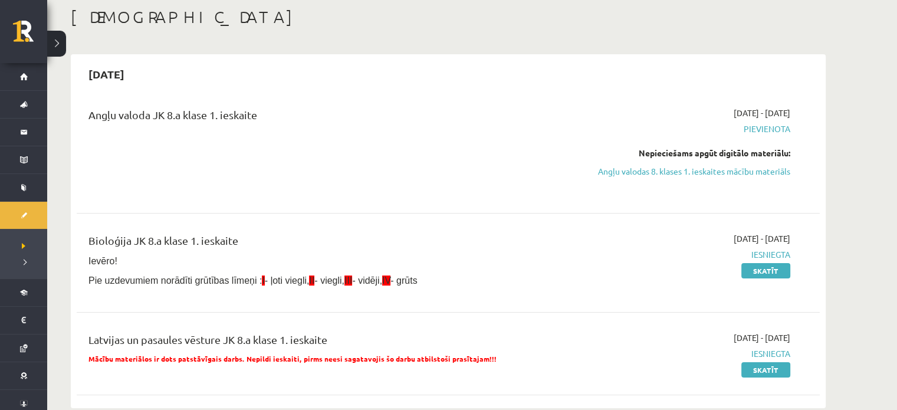
scroll to position [77, 0]
